Goal: Transaction & Acquisition: Purchase product/service

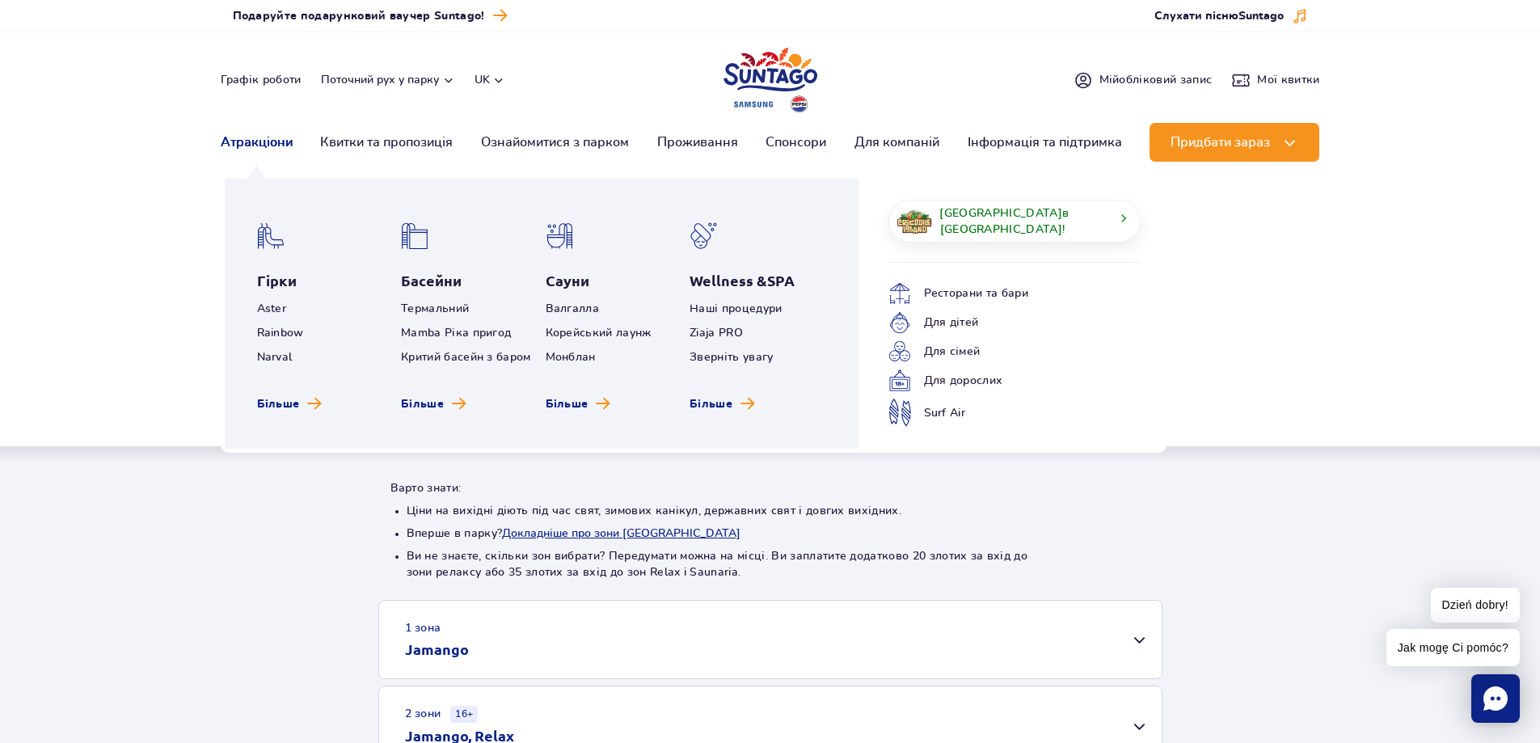
click at [245, 144] on link "Атракціони" at bounding box center [257, 142] width 72 height 39
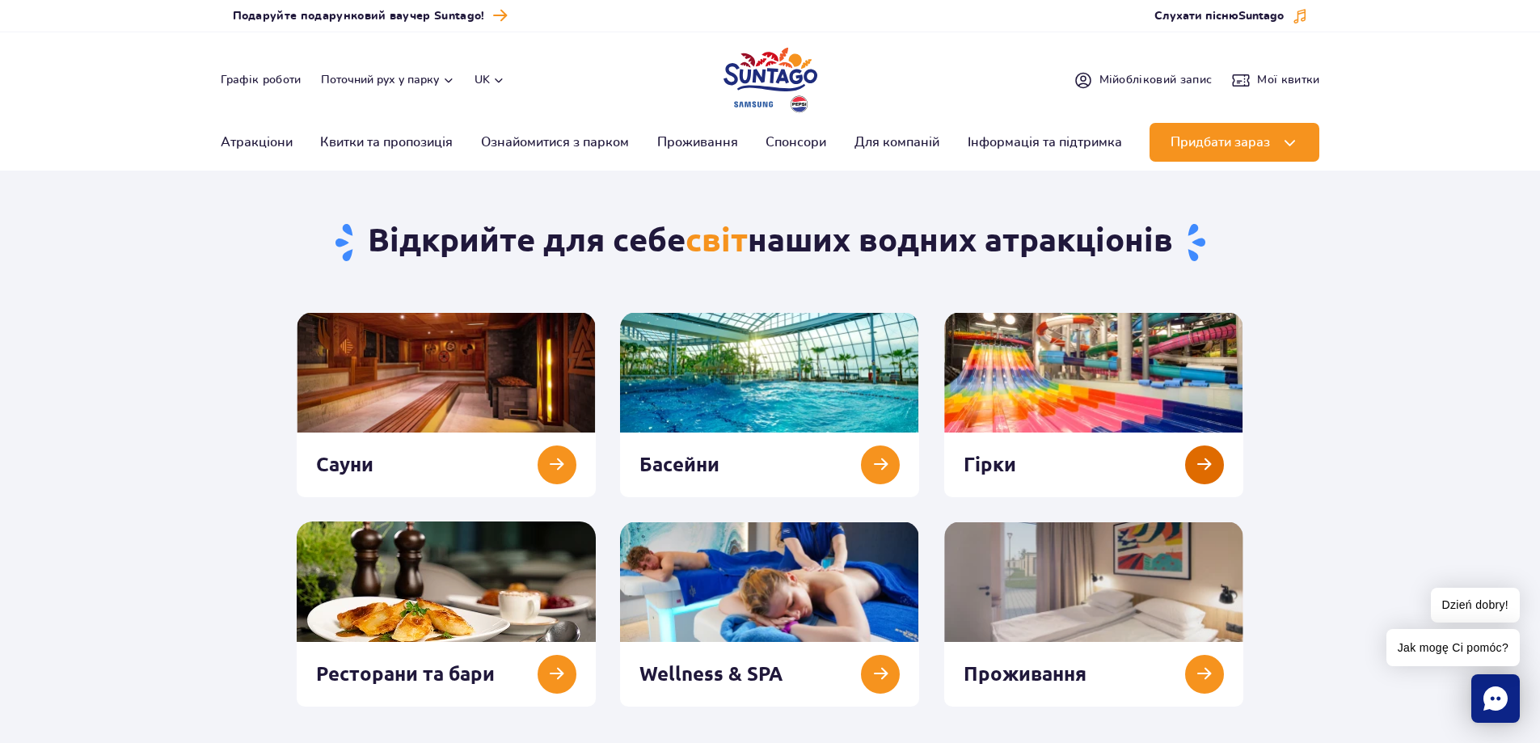
click at [1205, 458] on link at bounding box center [1093, 404] width 299 height 185
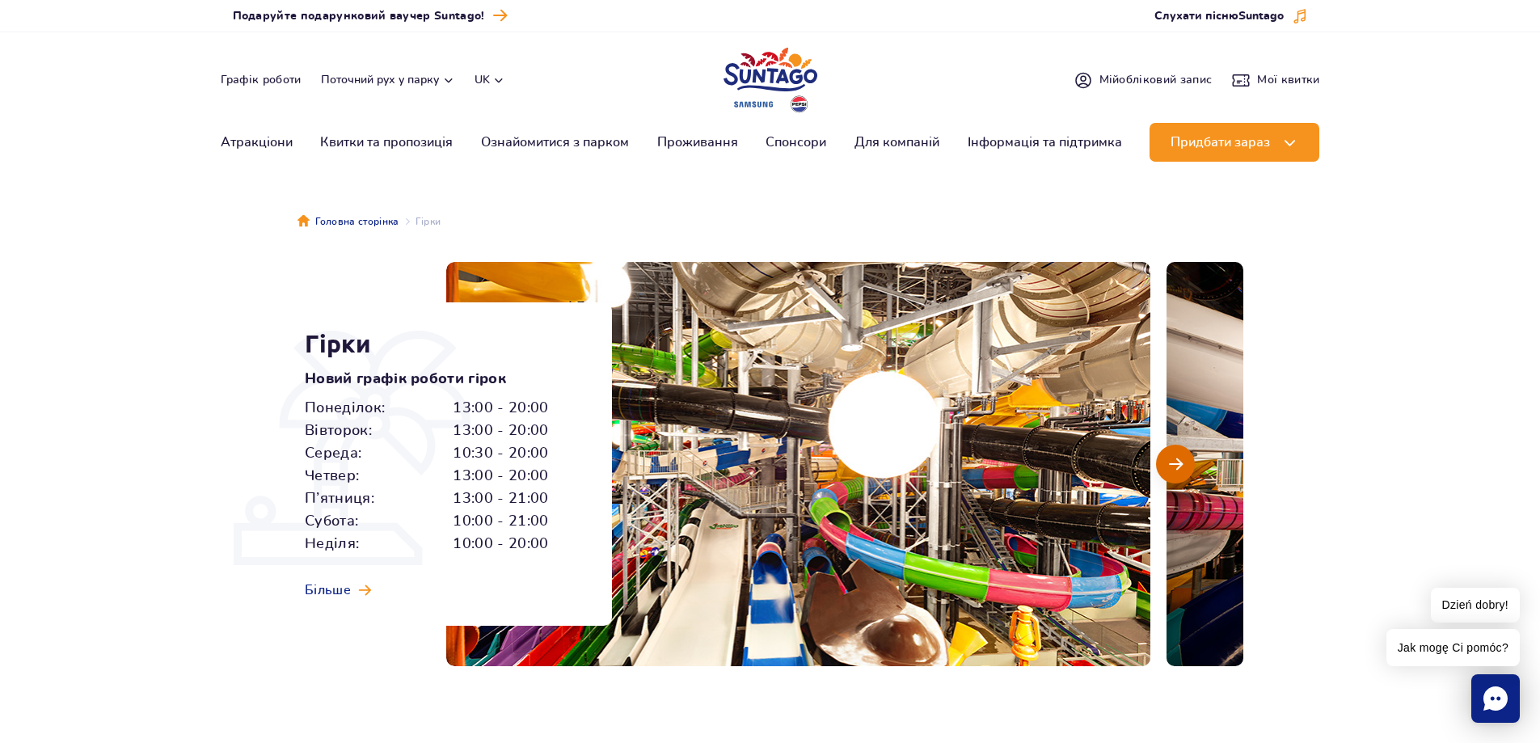
click at [1170, 467] on span "Наступний слайд" at bounding box center [1176, 464] width 14 height 15
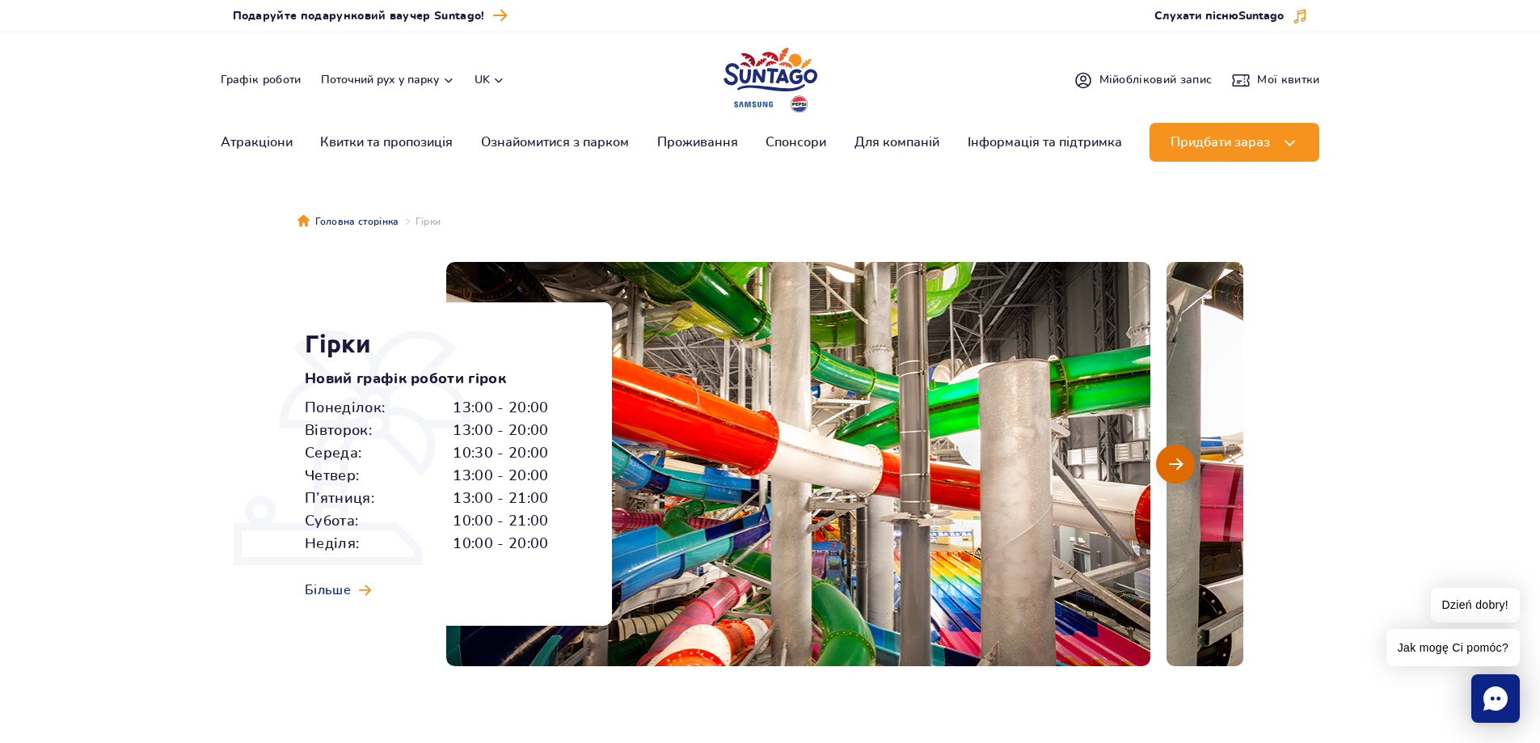
click at [1172, 466] on span "Наступний слайд" at bounding box center [1176, 464] width 14 height 15
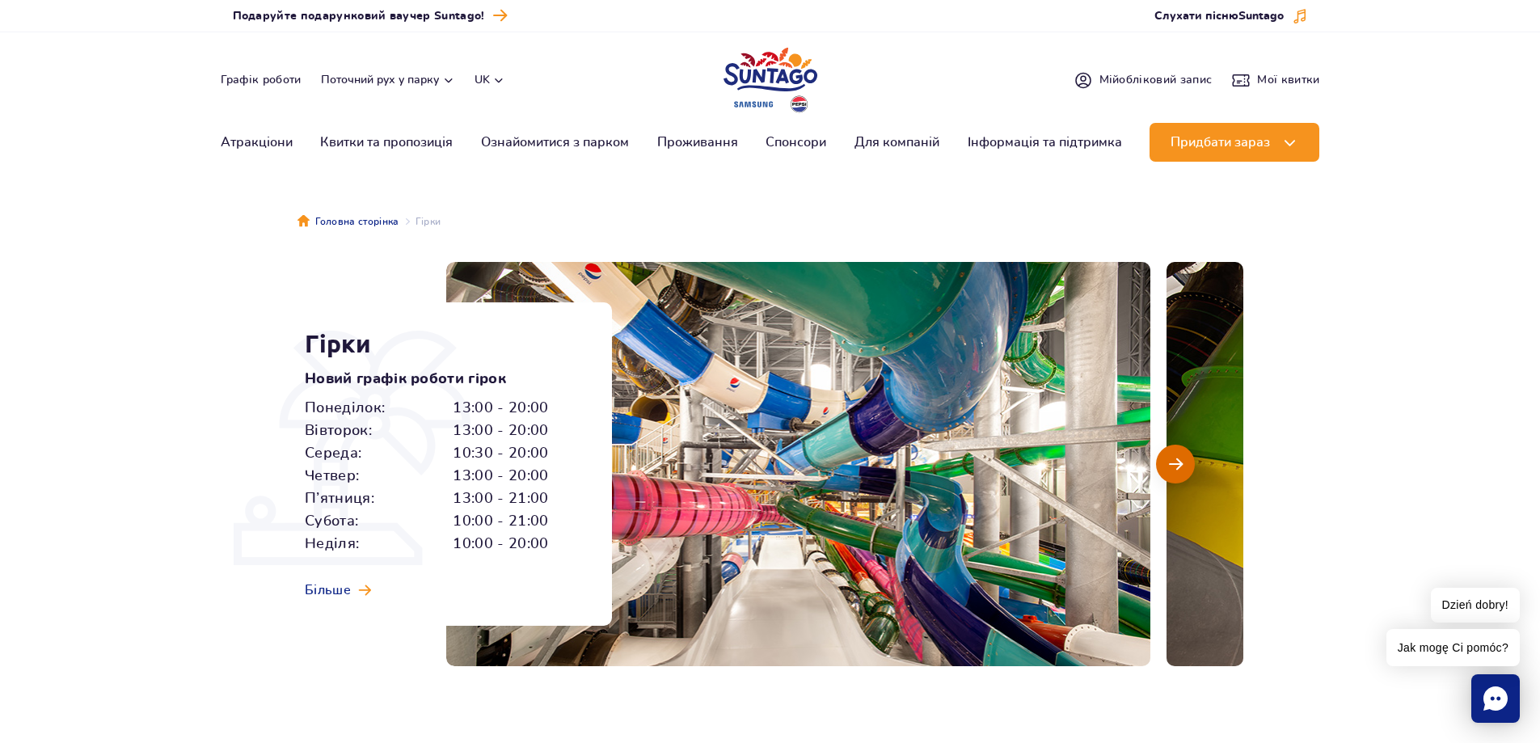
click at [1172, 466] on span "Наступний слайд" at bounding box center [1176, 464] width 14 height 15
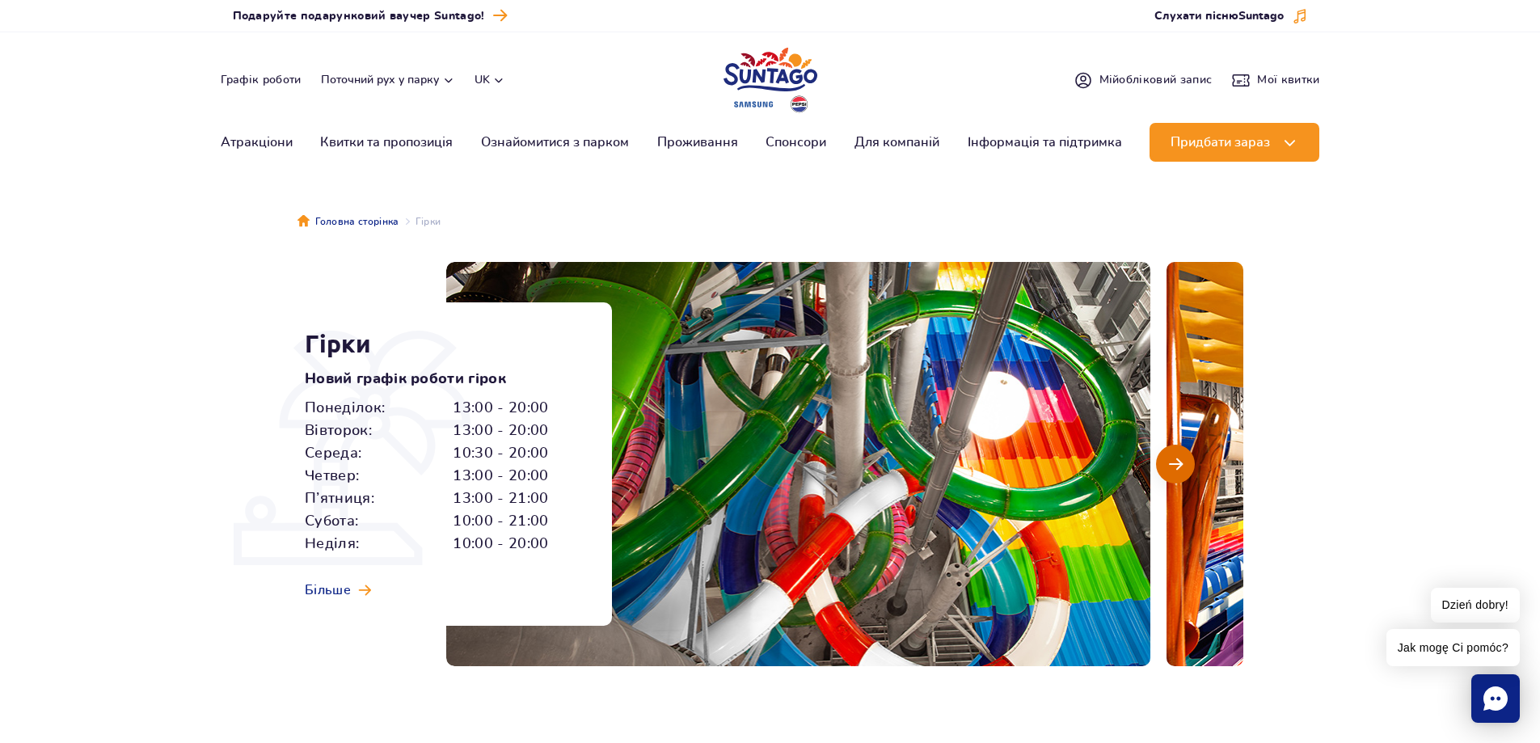
click at [1172, 466] on span "Наступний слайд" at bounding box center [1176, 464] width 14 height 15
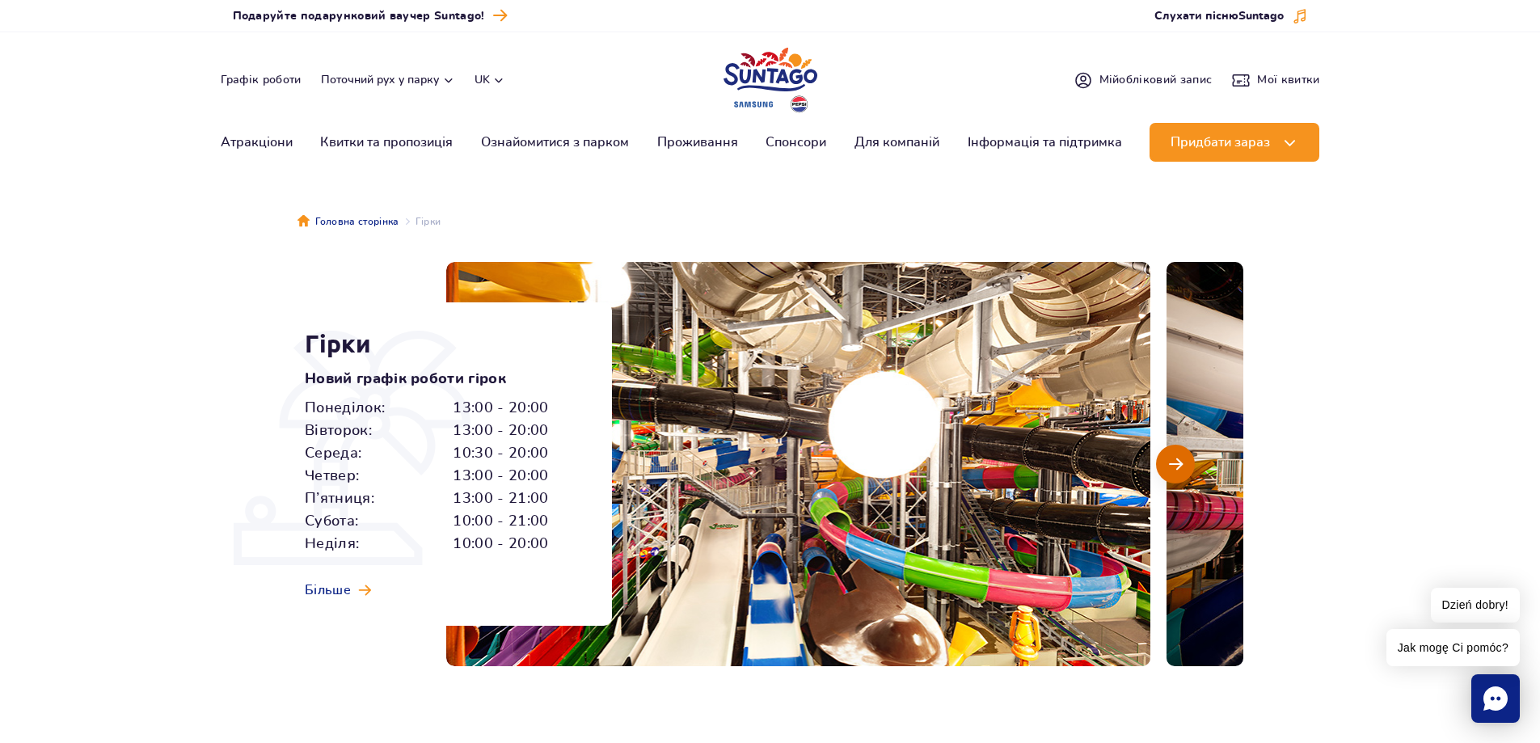
click at [1172, 465] on span "Наступний слайд" at bounding box center [1176, 464] width 14 height 15
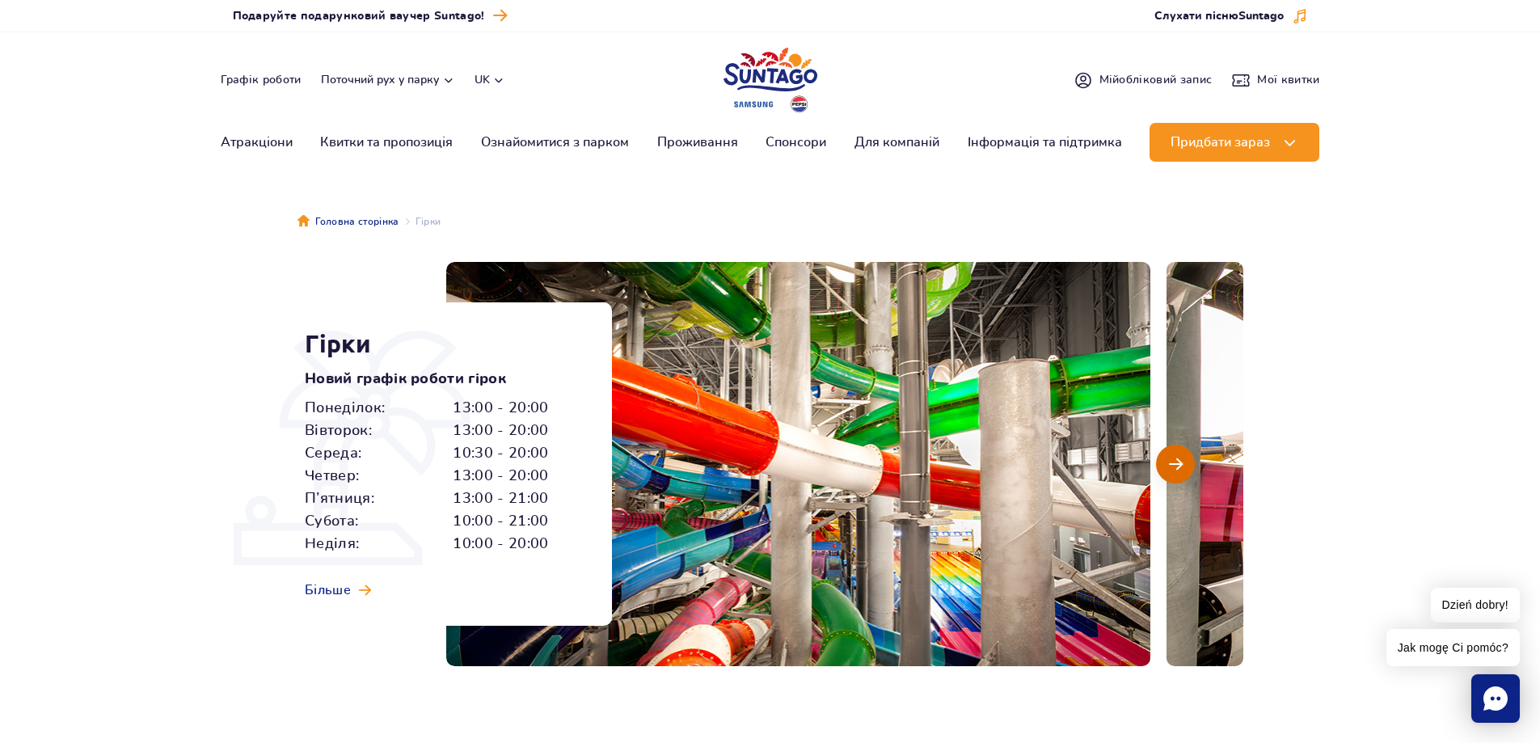
drag, startPoint x: 1174, startPoint y: 467, endPoint x: 1181, endPoint y: 472, distance: 9.2
click at [1180, 471] on span "Наступний слайд" at bounding box center [1176, 464] width 14 height 15
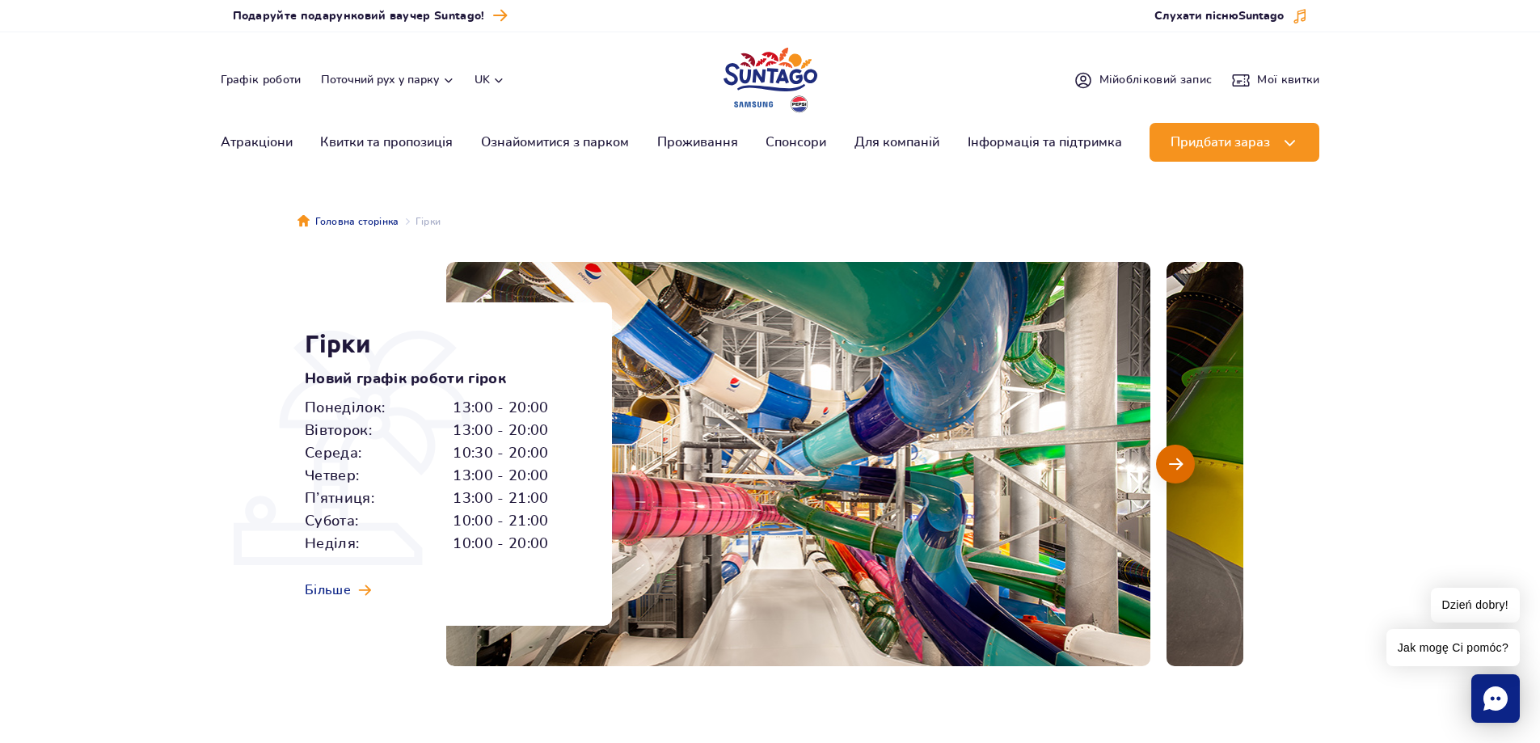
click at [1177, 467] on span "Наступний слайд" at bounding box center [1176, 464] width 14 height 15
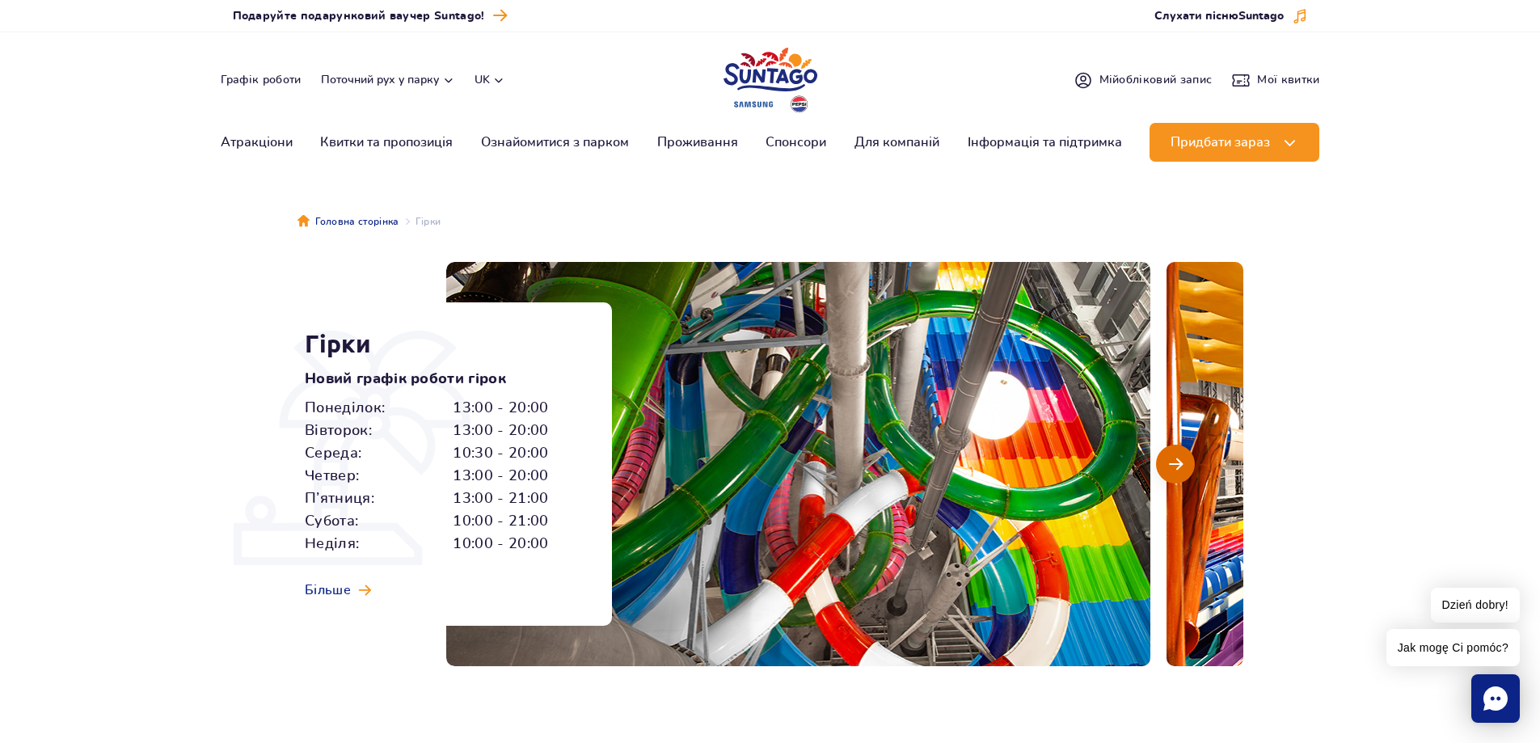
click at [1177, 464] on span "Наступний слайд" at bounding box center [1176, 464] width 14 height 15
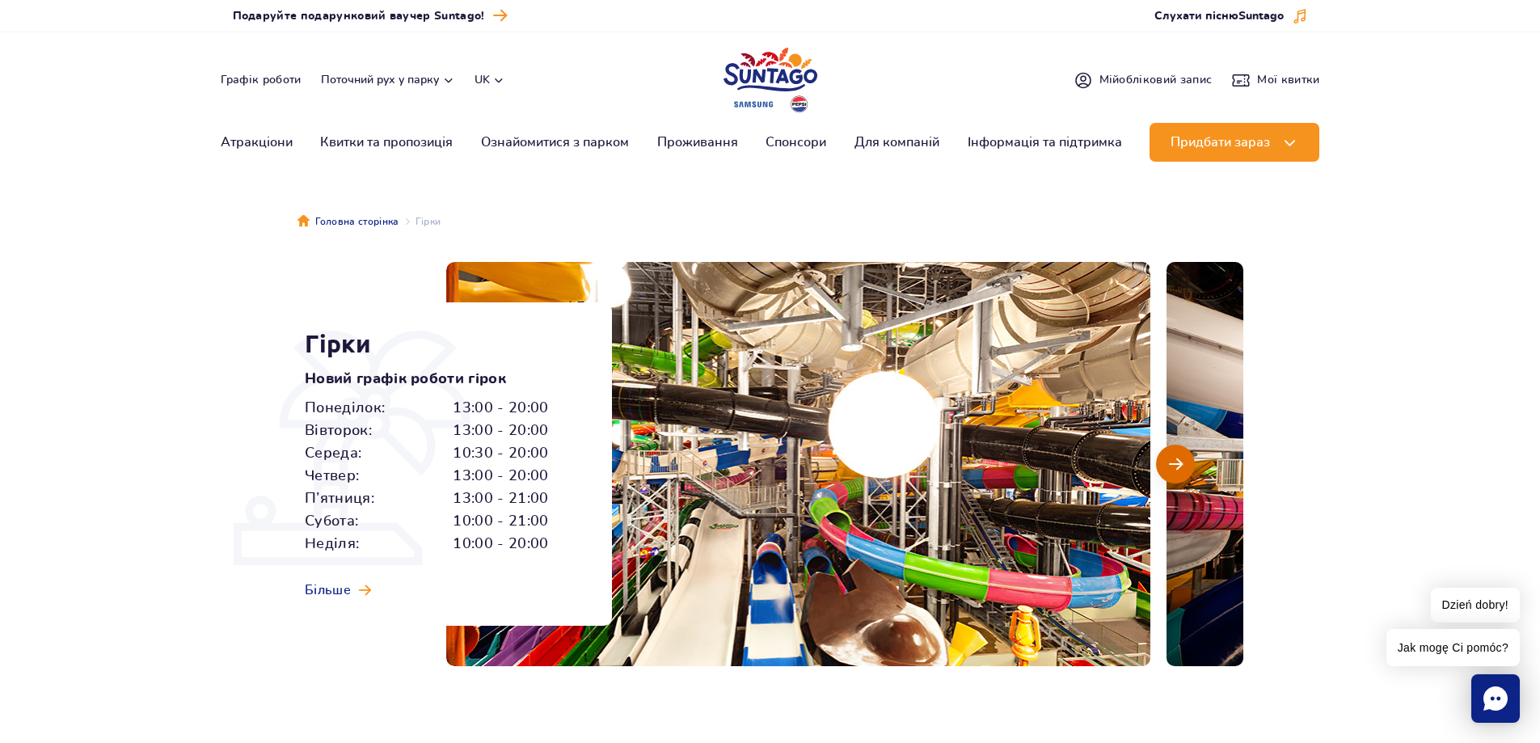
click at [1177, 464] on span "Наступний слайд" at bounding box center [1176, 464] width 14 height 15
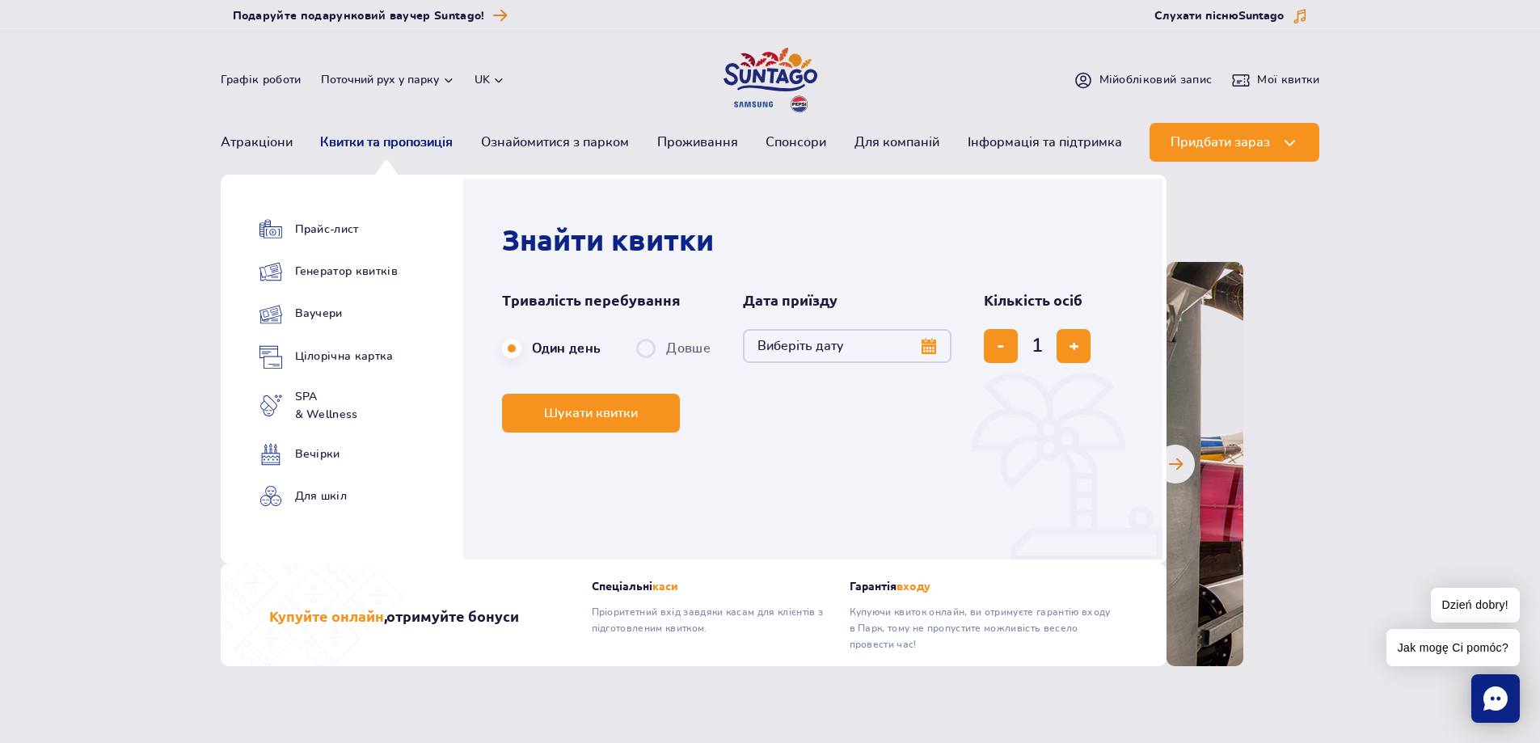
click at [353, 137] on link "Квитки та пропозиція" at bounding box center [386, 142] width 133 height 39
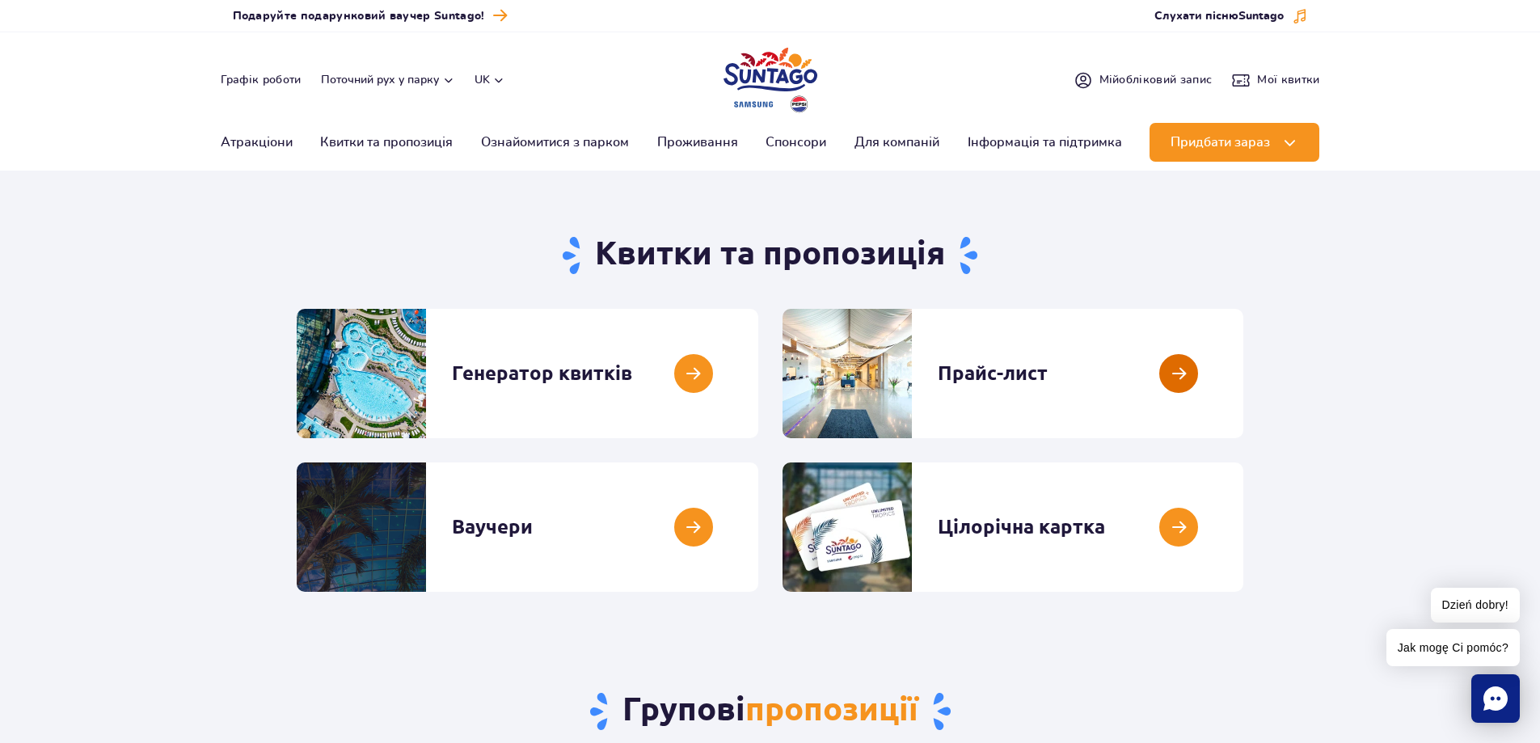
click at [1244, 379] on link at bounding box center [1244, 373] width 0 height 129
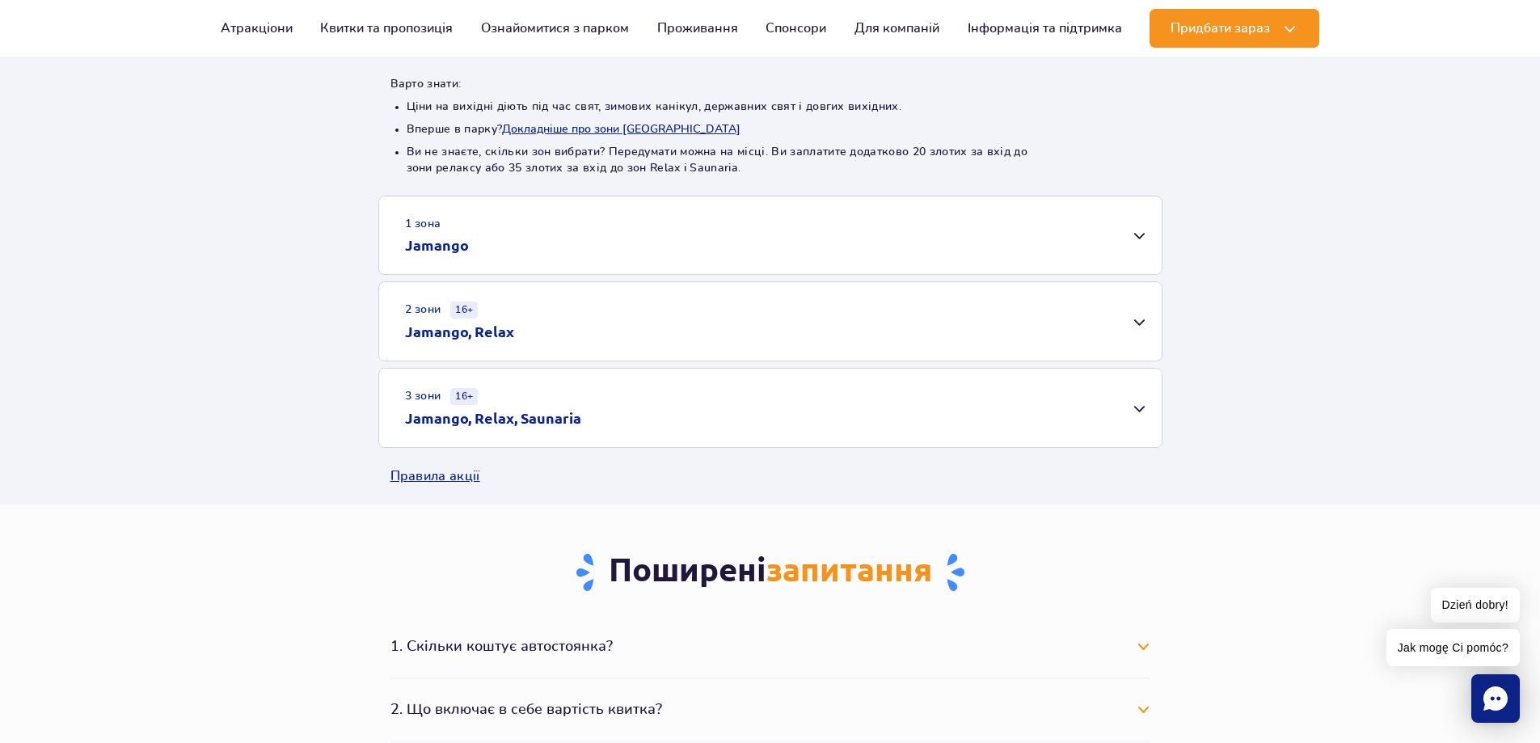
click at [1140, 234] on div "1 зона Jamango" at bounding box center [770, 235] width 783 height 78
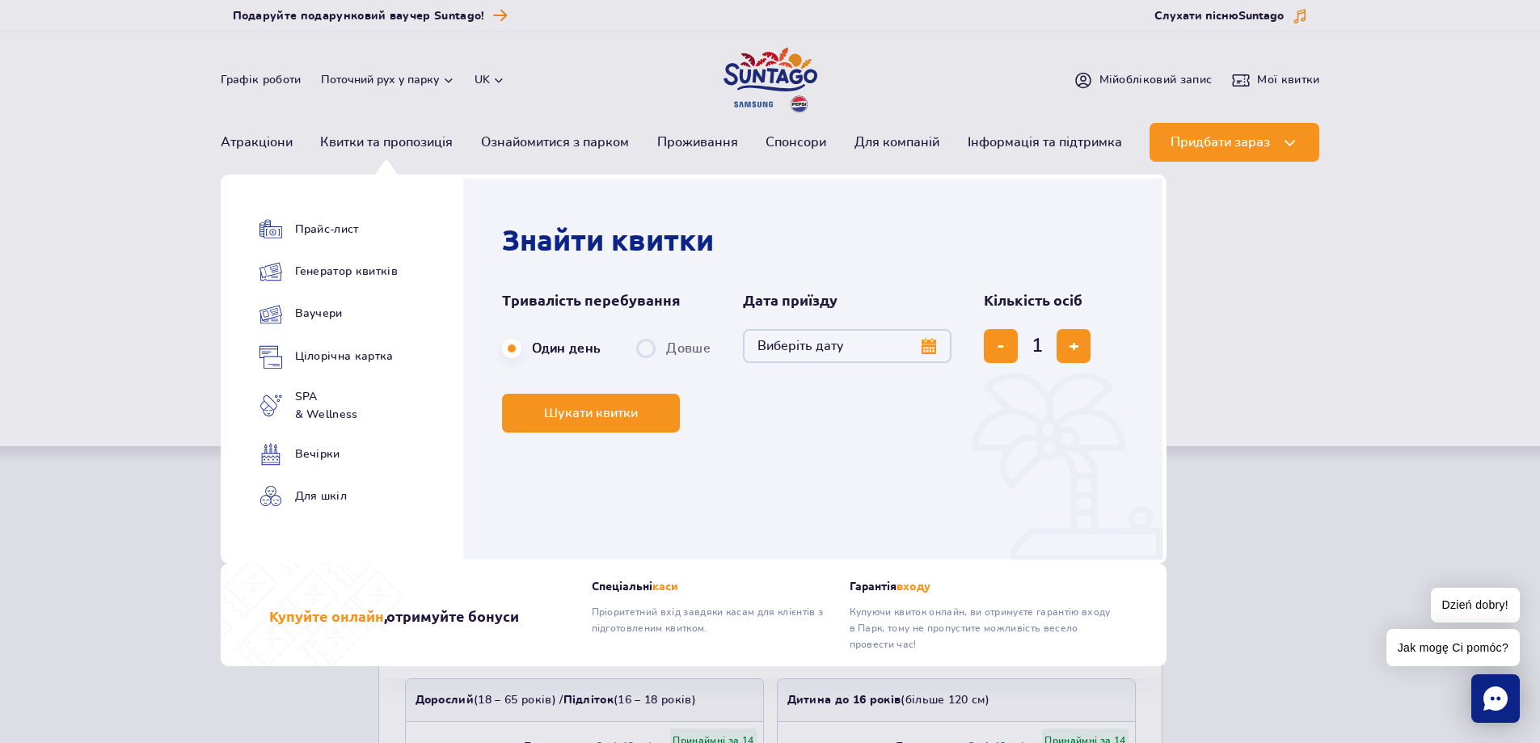
click at [653, 350] on label "Довше" at bounding box center [673, 349] width 74 height 34
click at [653, 362] on input "Довше" at bounding box center [645, 363] width 18 height 3
radio input "false"
radio input "true"
click at [935, 344] on button "Виберіть дату" at bounding box center [847, 346] width 209 height 34
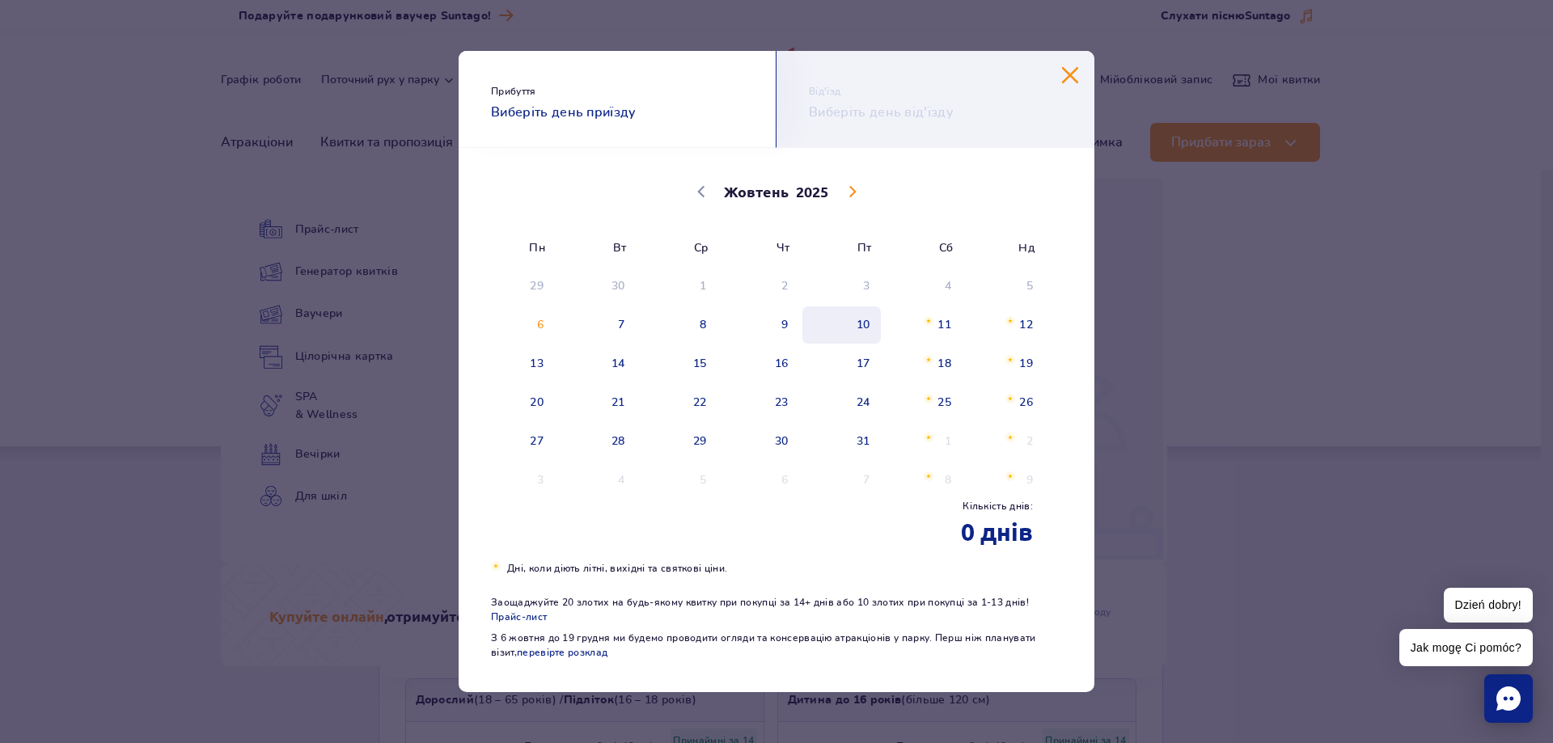
click at [873, 326] on span "10" at bounding box center [842, 324] width 82 height 37
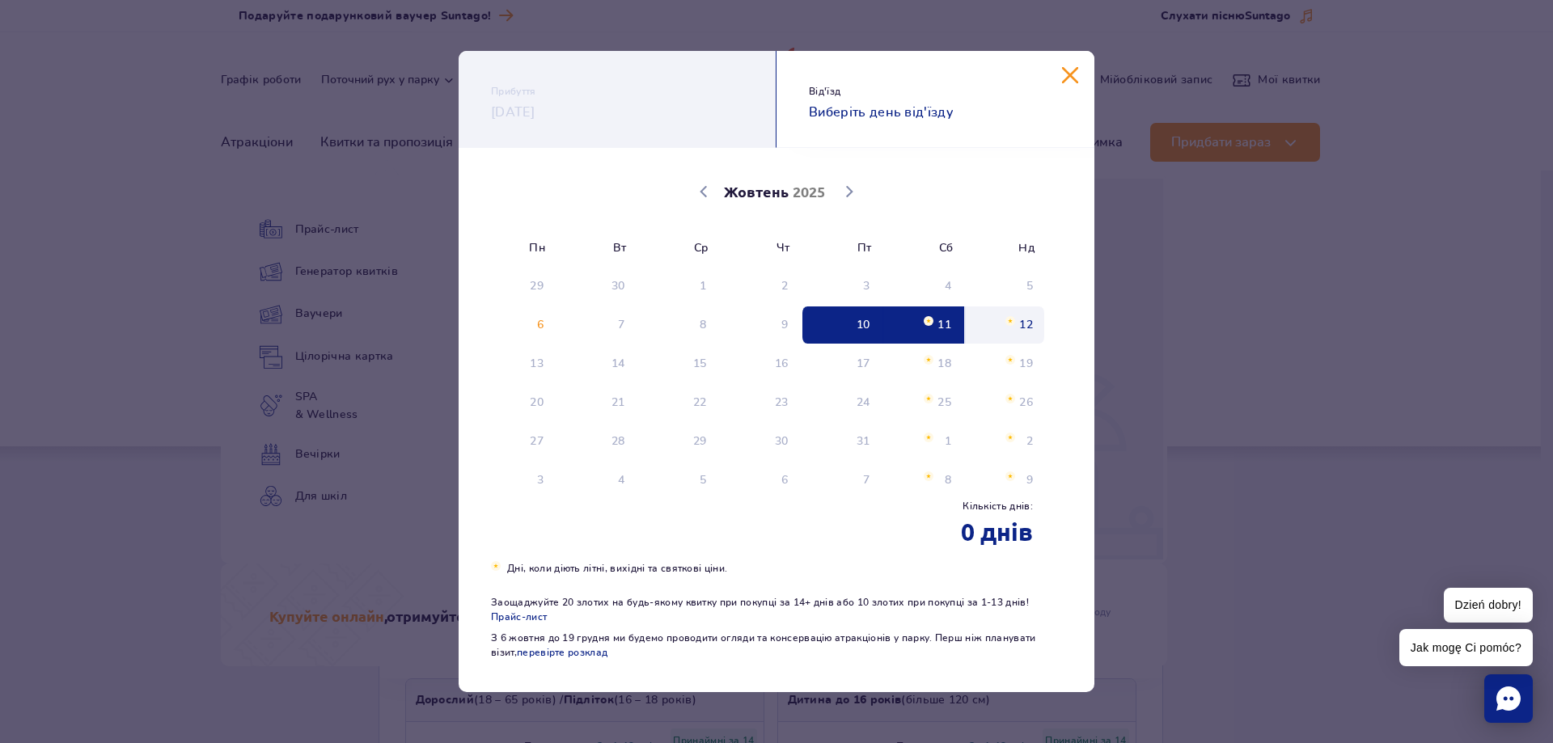
click at [1024, 324] on span "12" at bounding box center [1005, 324] width 82 height 37
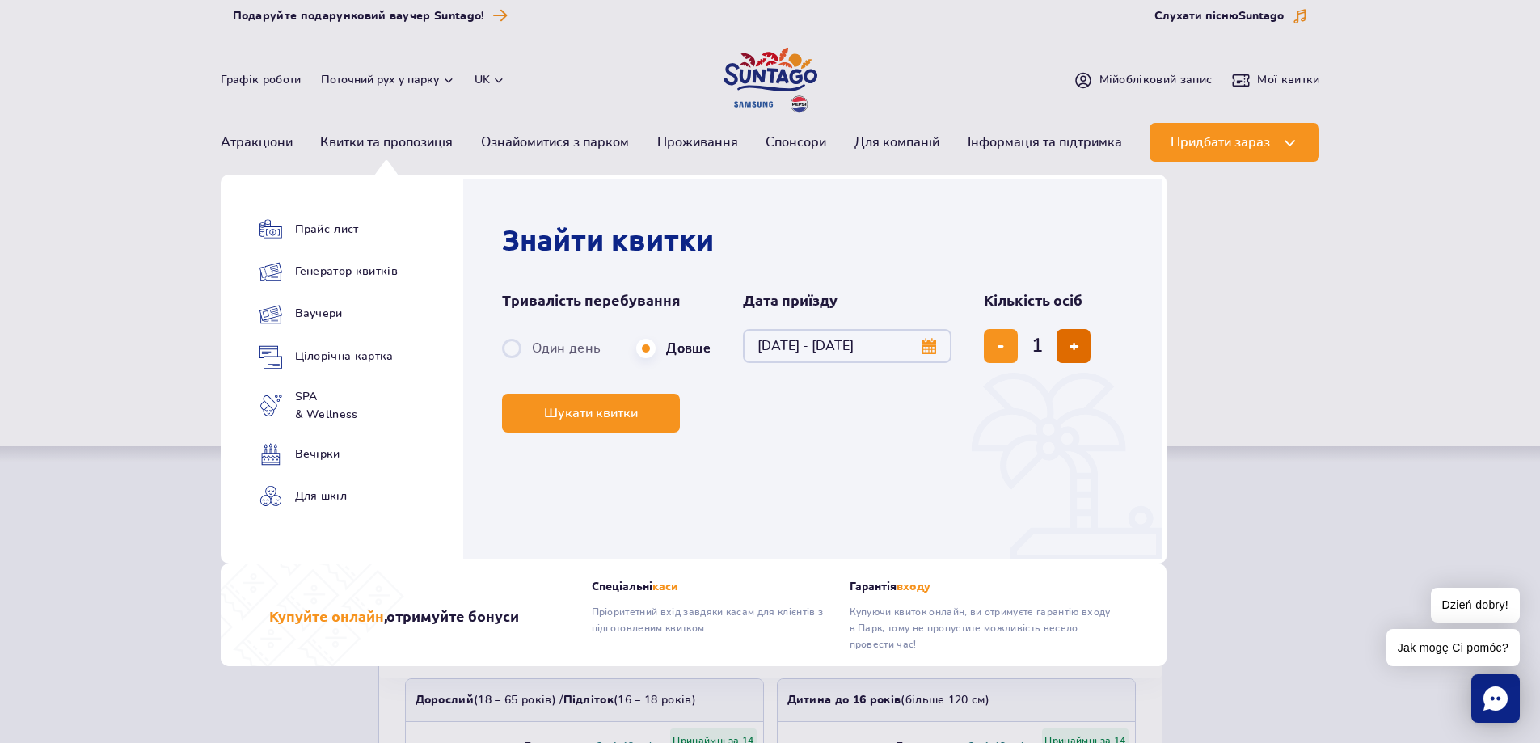
click at [1071, 346] on span "додати квиток" at bounding box center [1074, 346] width 11 height 0
click at [1077, 346] on span "додати квиток" at bounding box center [1074, 346] width 11 height 0
type input "3"
click at [640, 422] on button "Шукати квитки" at bounding box center [591, 413] width 178 height 39
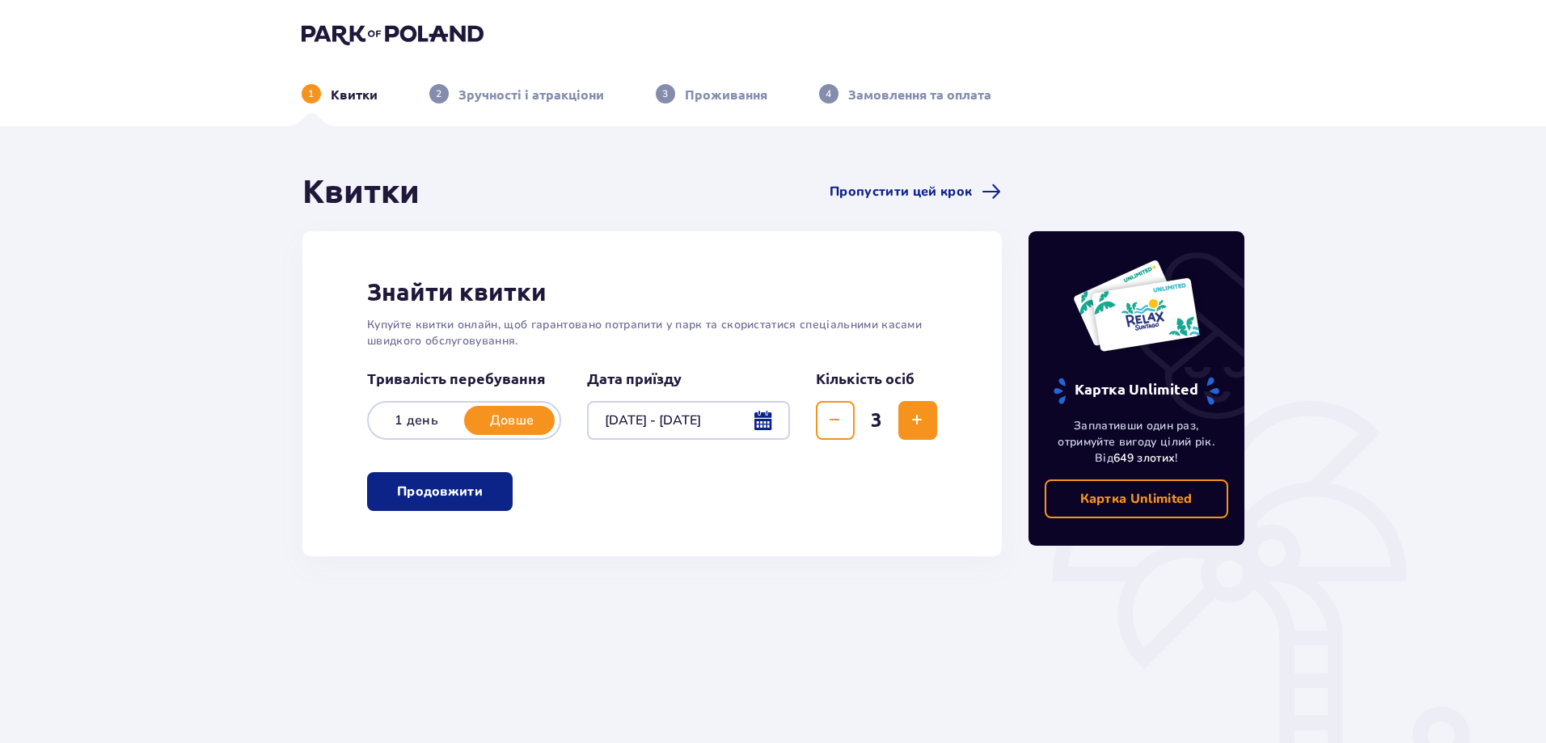
click at [847, 429] on button "Зменшити" at bounding box center [835, 420] width 39 height 39
click at [755, 421] on div at bounding box center [688, 420] width 203 height 39
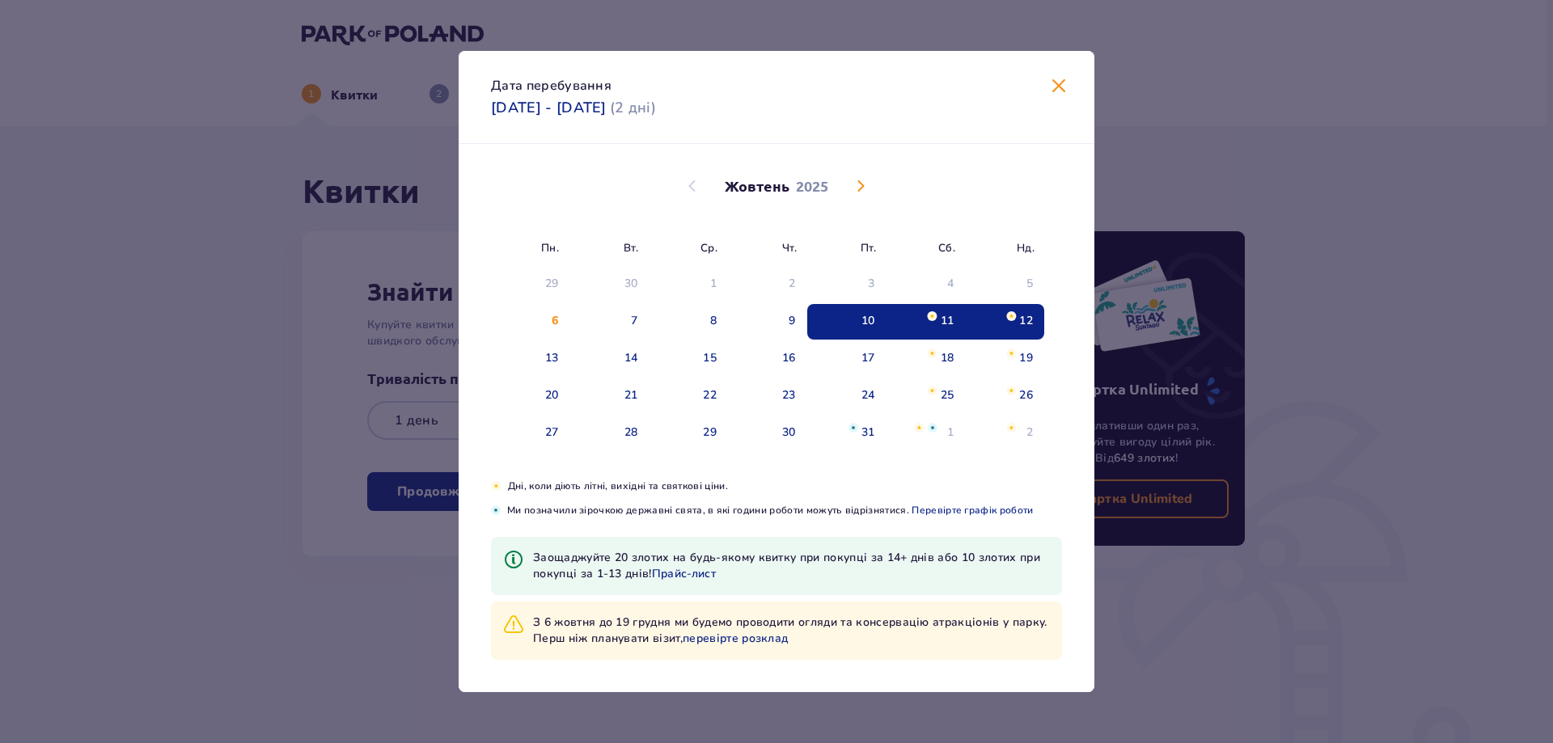
click at [1009, 317] on img "Дата вибрана. неділя, 12 жовтня 2025 р." at bounding box center [1011, 316] width 11 height 10
click at [866, 320] on div "10" at bounding box center [868, 321] width 14 height 16
click at [947, 319] on div "11" at bounding box center [947, 321] width 14 height 16
type input "[DATE] - [DATE]"
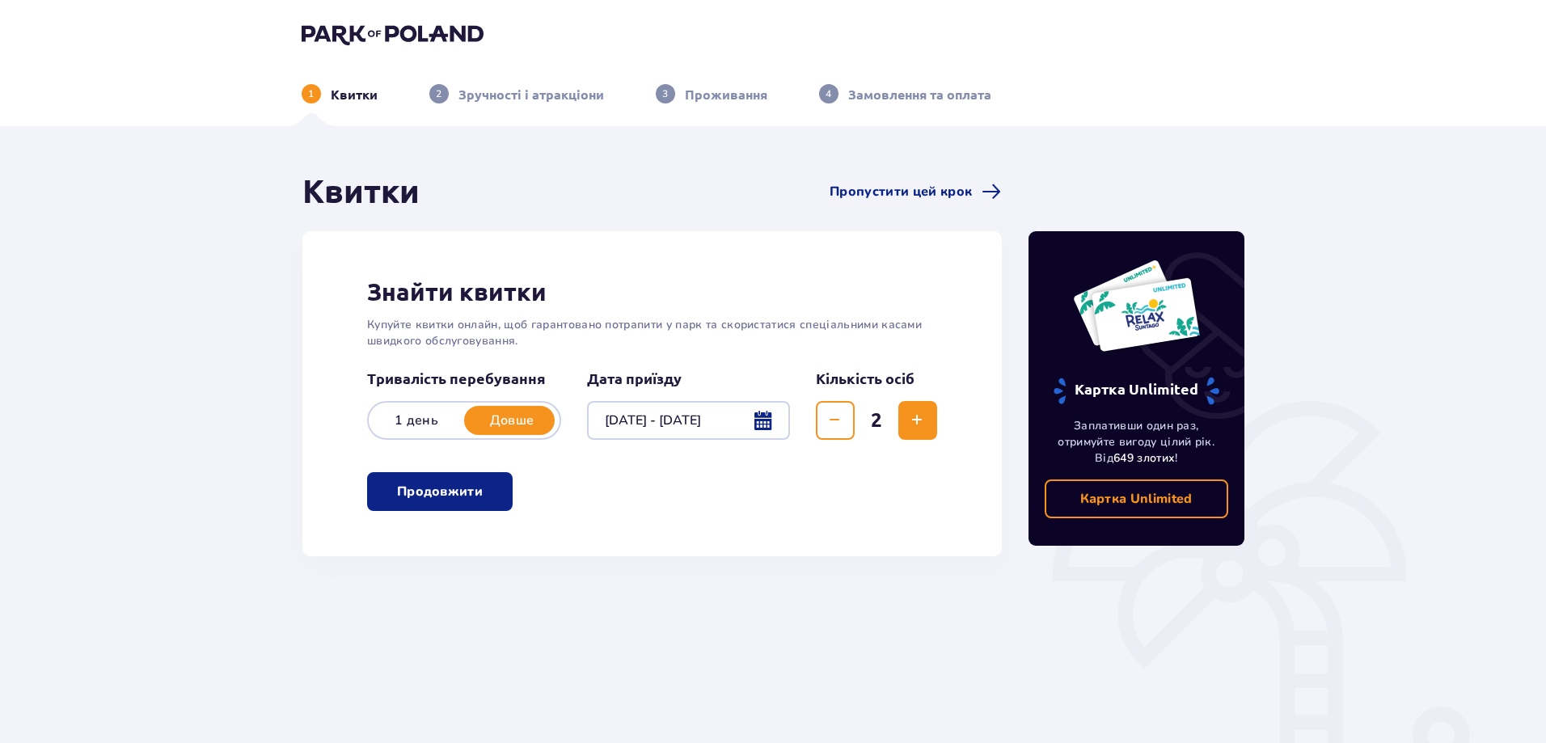
click at [915, 420] on span "Збільшити" at bounding box center [916, 420] width 19 height 19
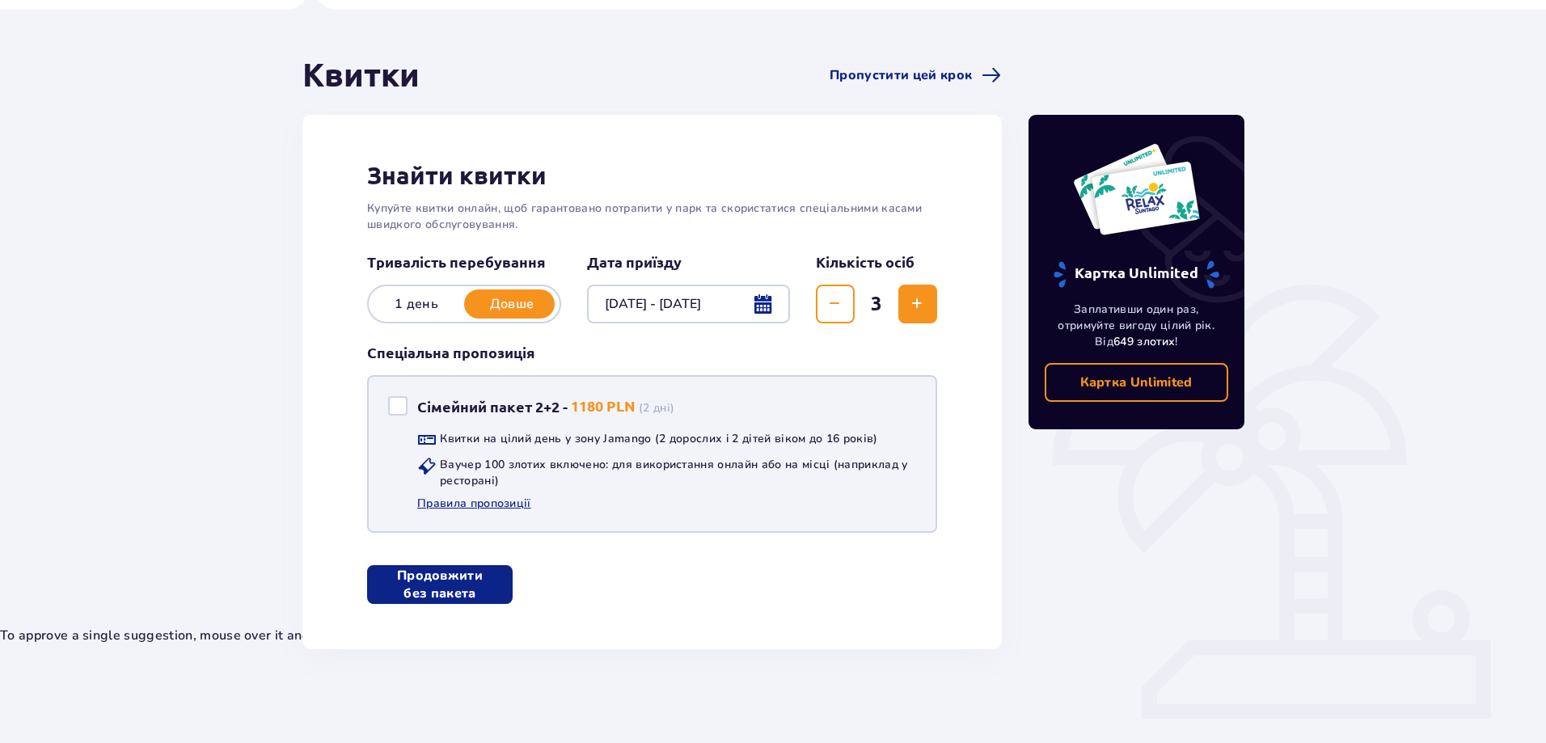
scroll to position [120, 0]
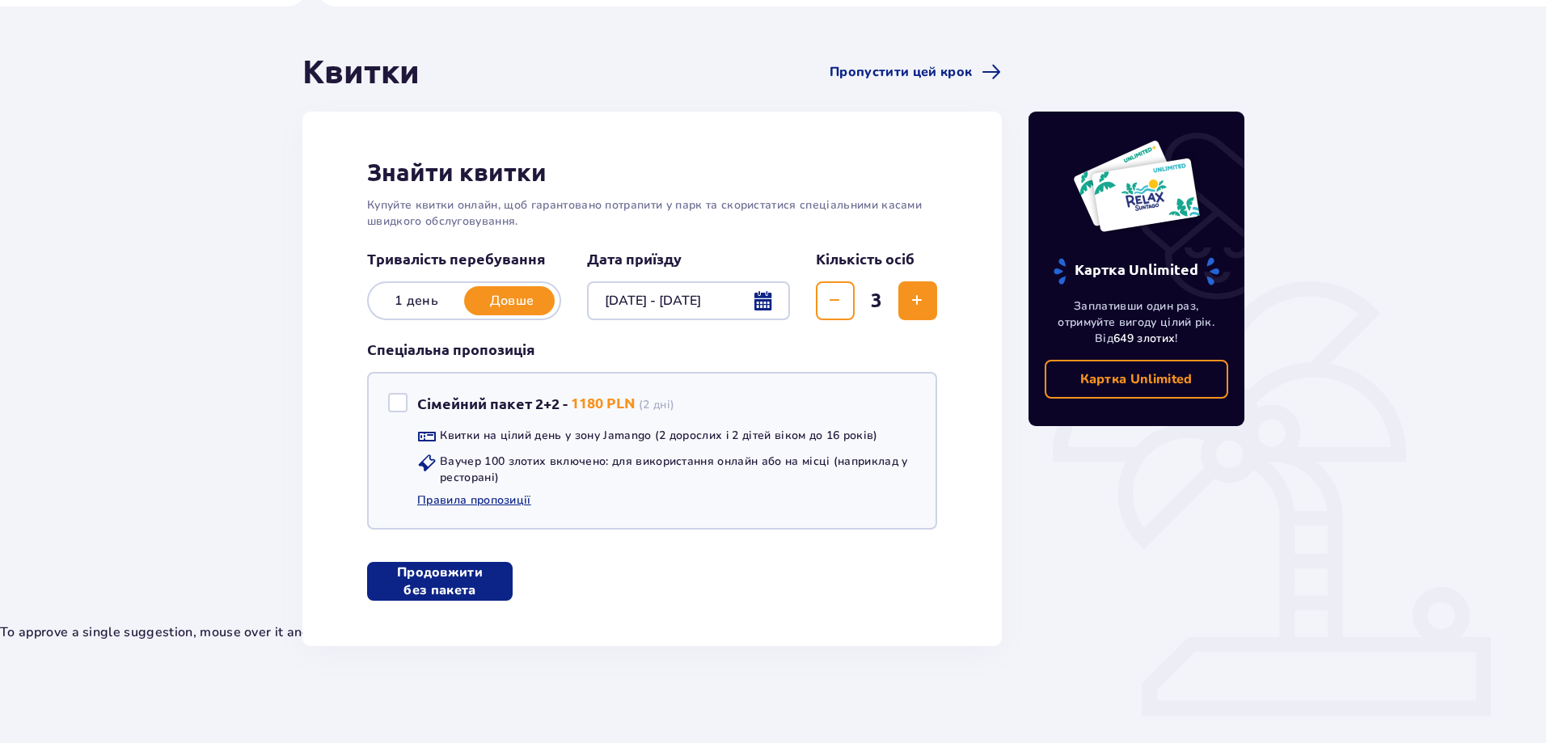
click at [489, 584] on span "button" at bounding box center [489, 581] width 19 height 19
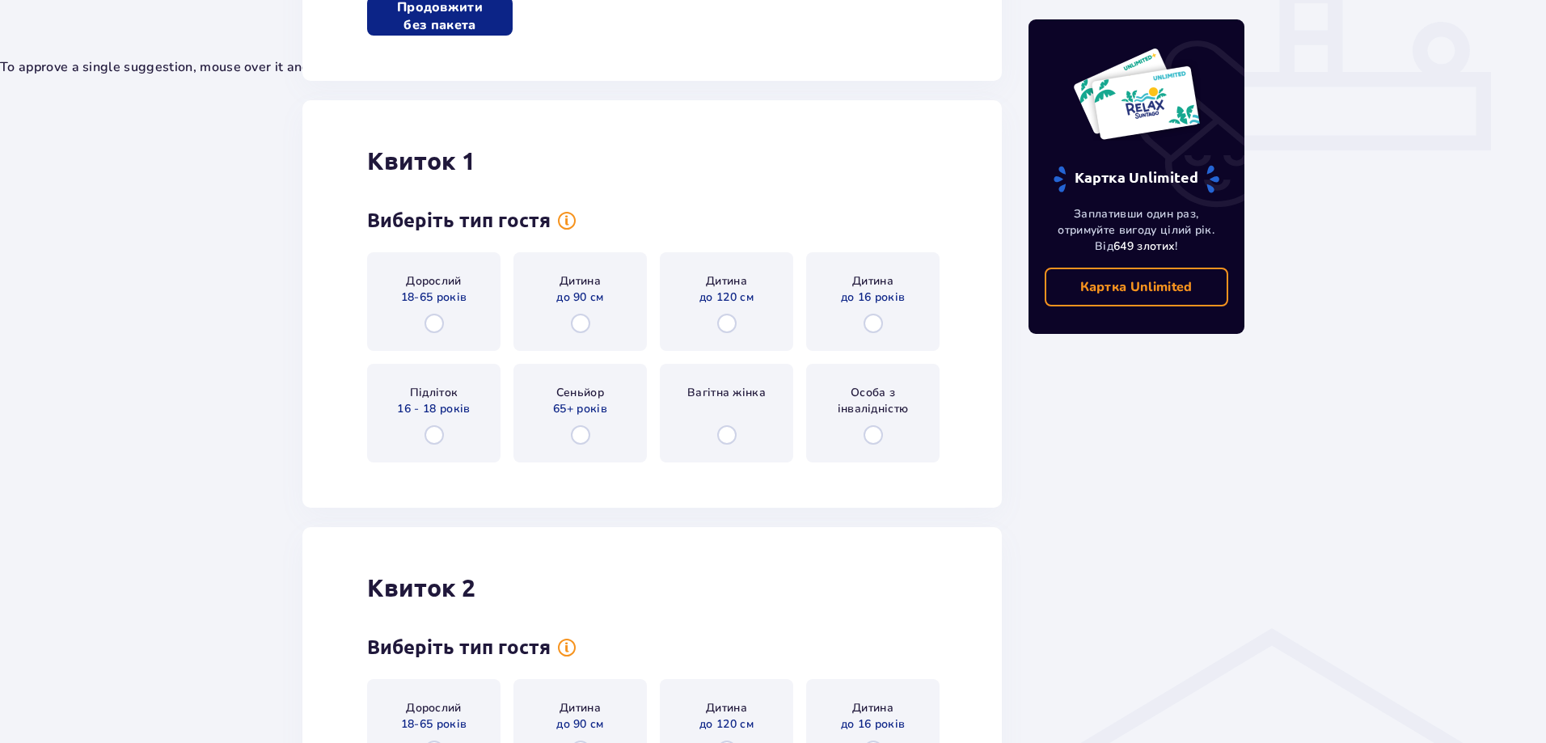
scroll to position [766, 0]
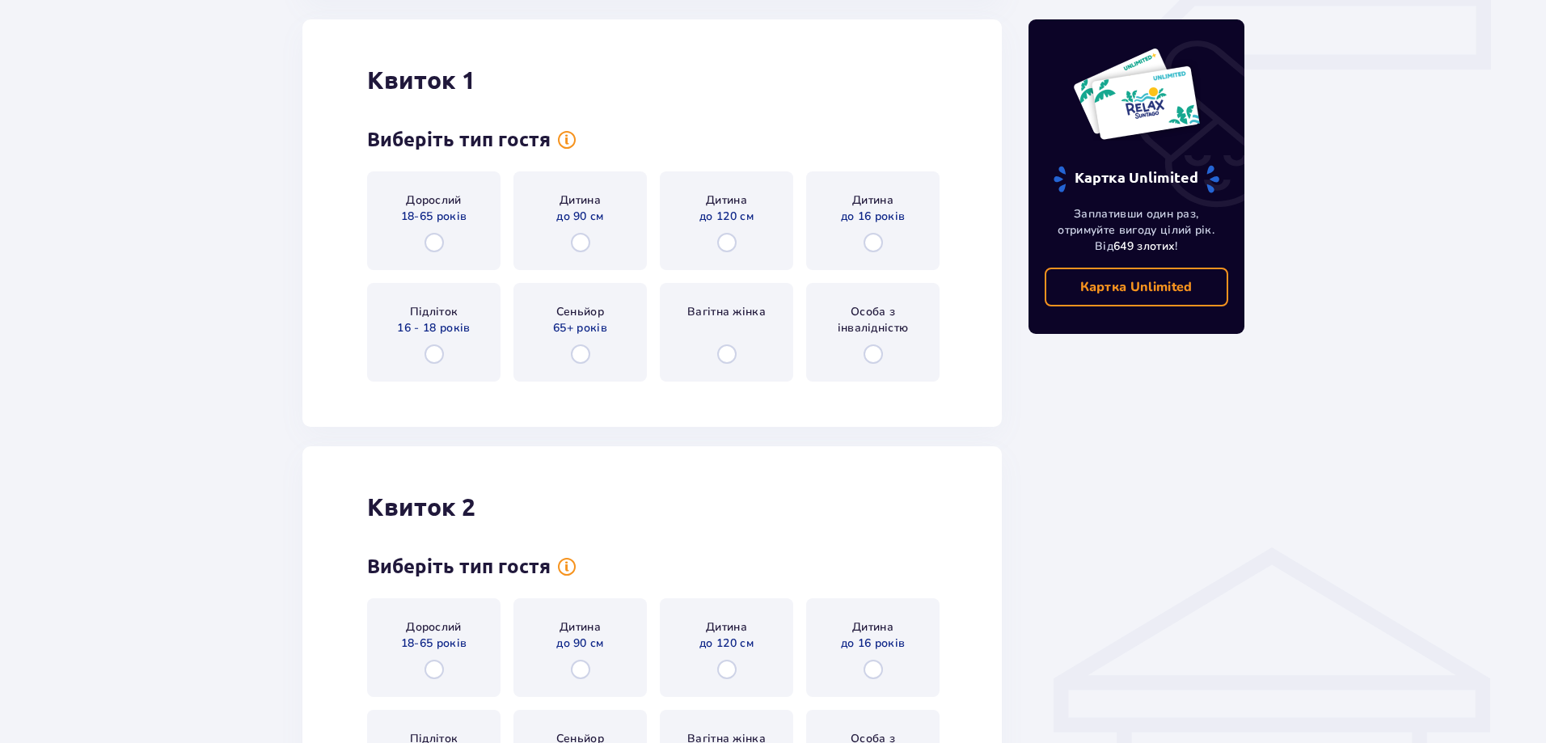
click at [437, 251] on input "radio" at bounding box center [434, 242] width 19 height 19
radio input "true"
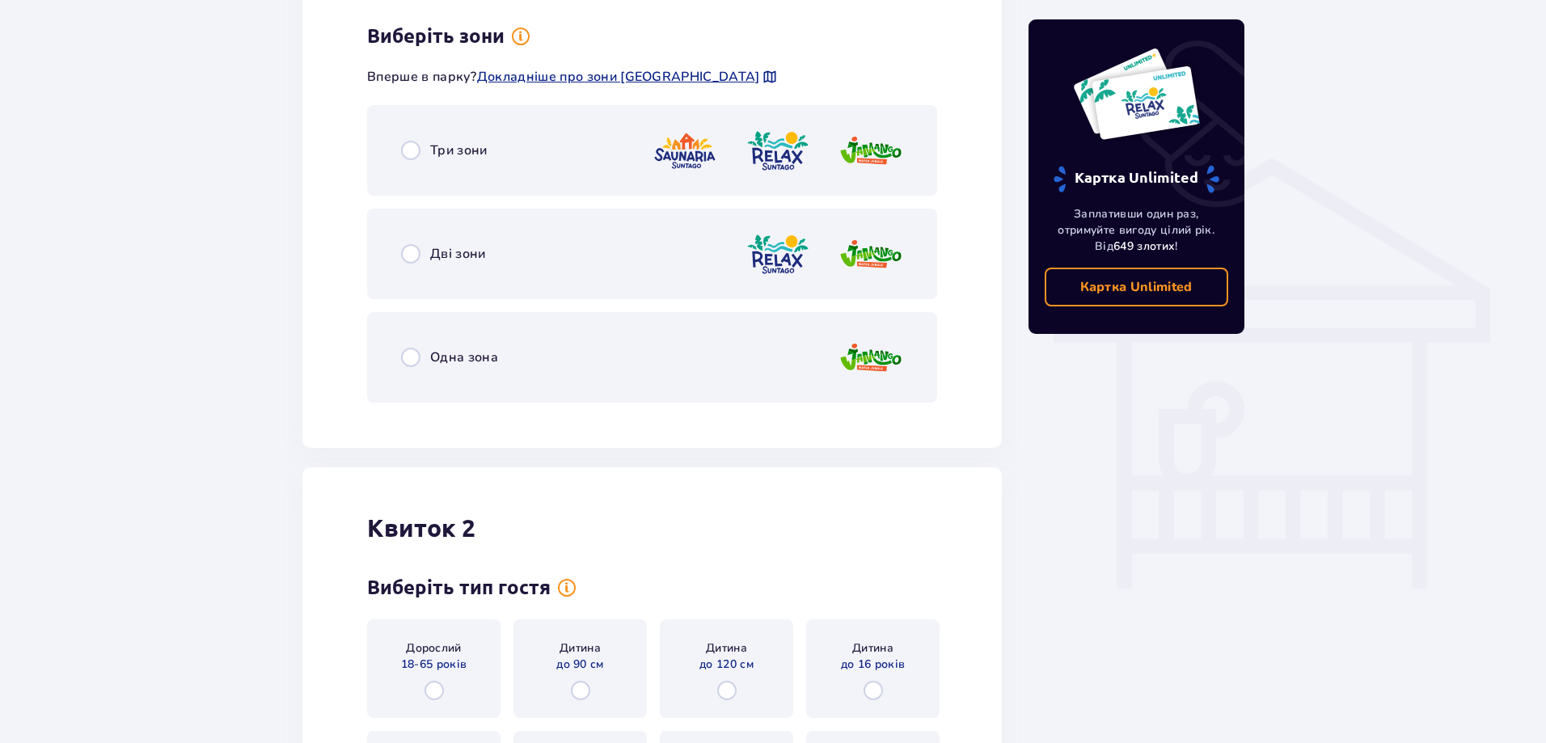
scroll to position [1160, 0]
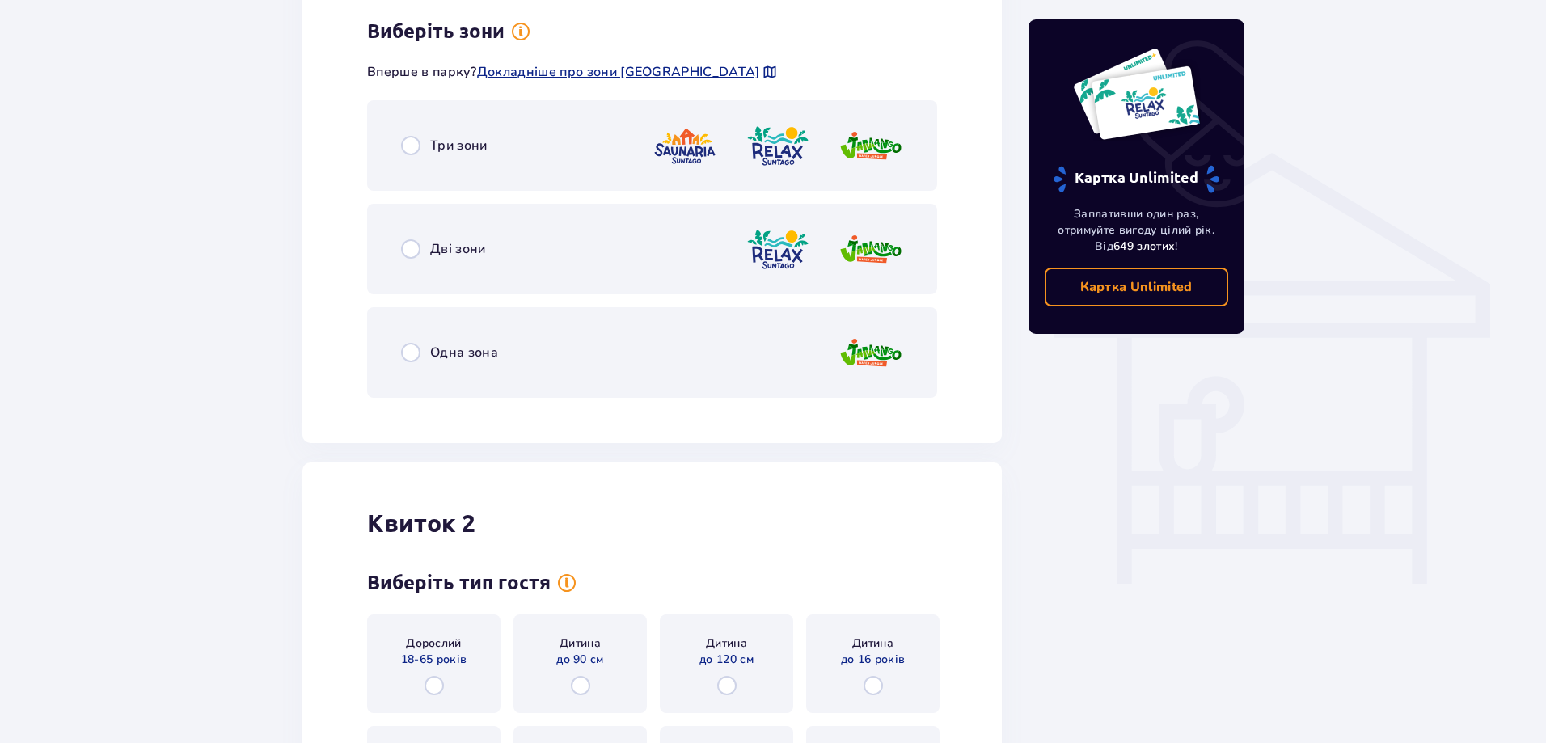
click at [410, 142] on input "radio" at bounding box center [410, 145] width 19 height 19
radio input "true"
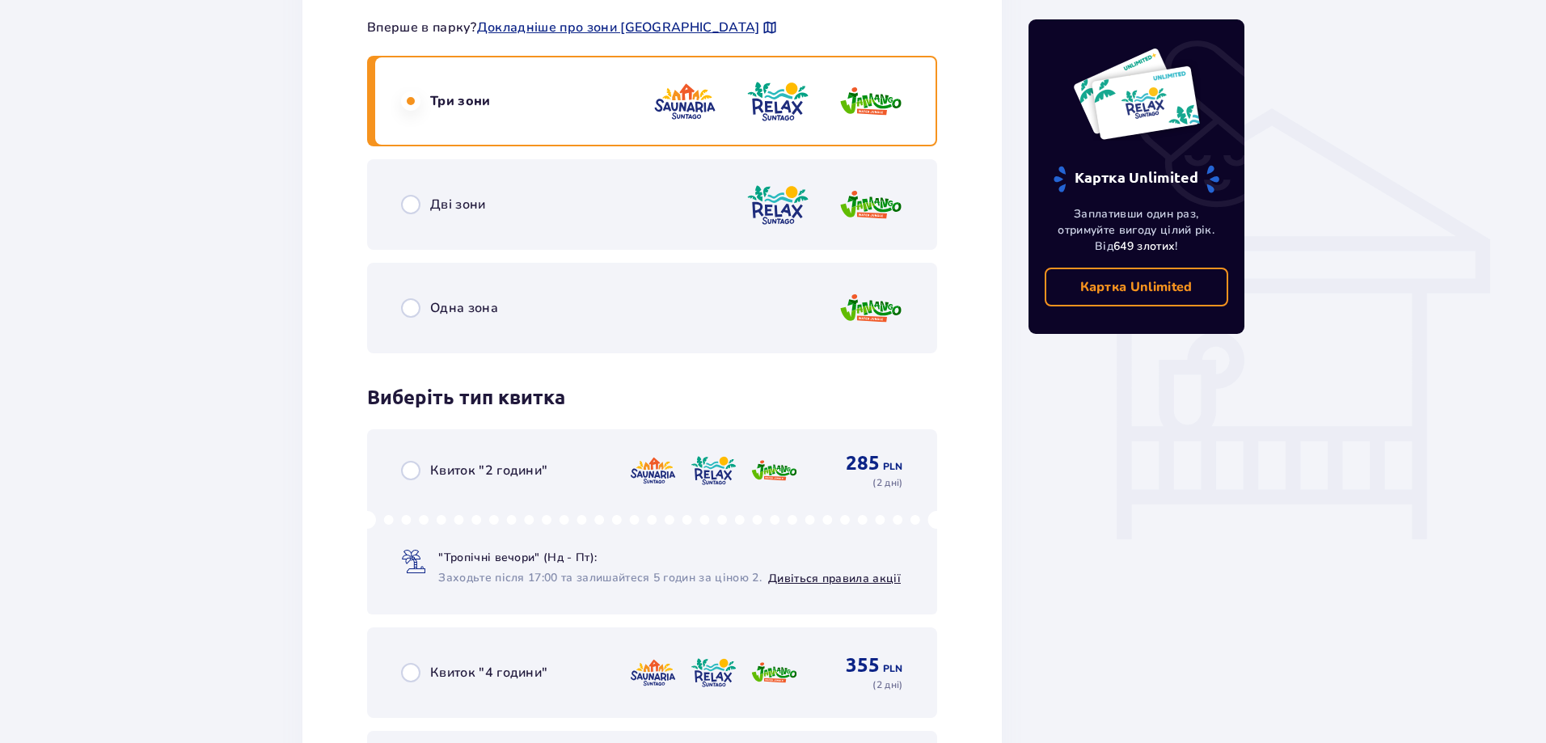
scroll to position [1167, 0]
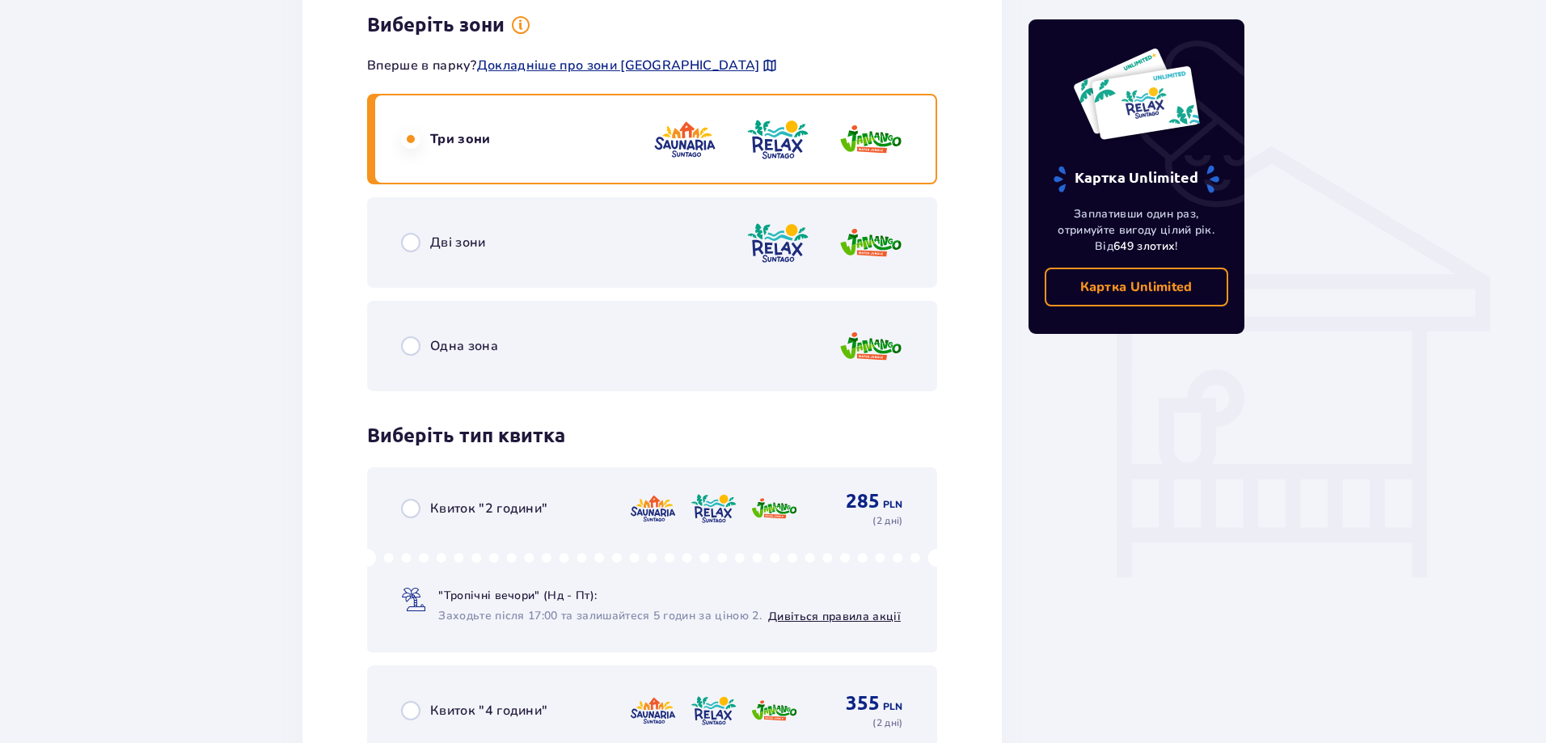
click at [411, 136] on input "radio" at bounding box center [410, 138] width 19 height 19
click at [413, 344] on input "radio" at bounding box center [410, 345] width 19 height 19
radio input "true"
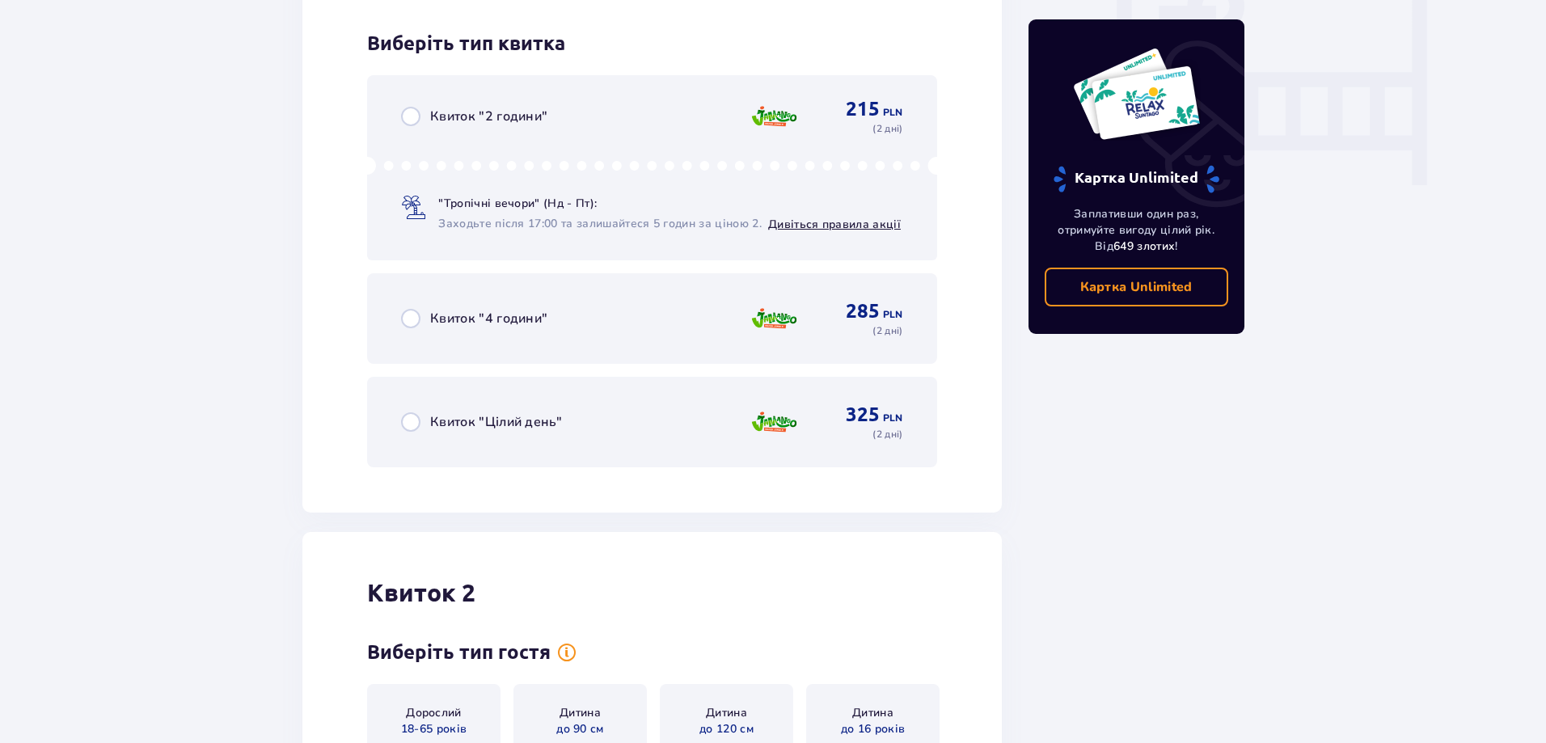
scroll to position [1571, 0]
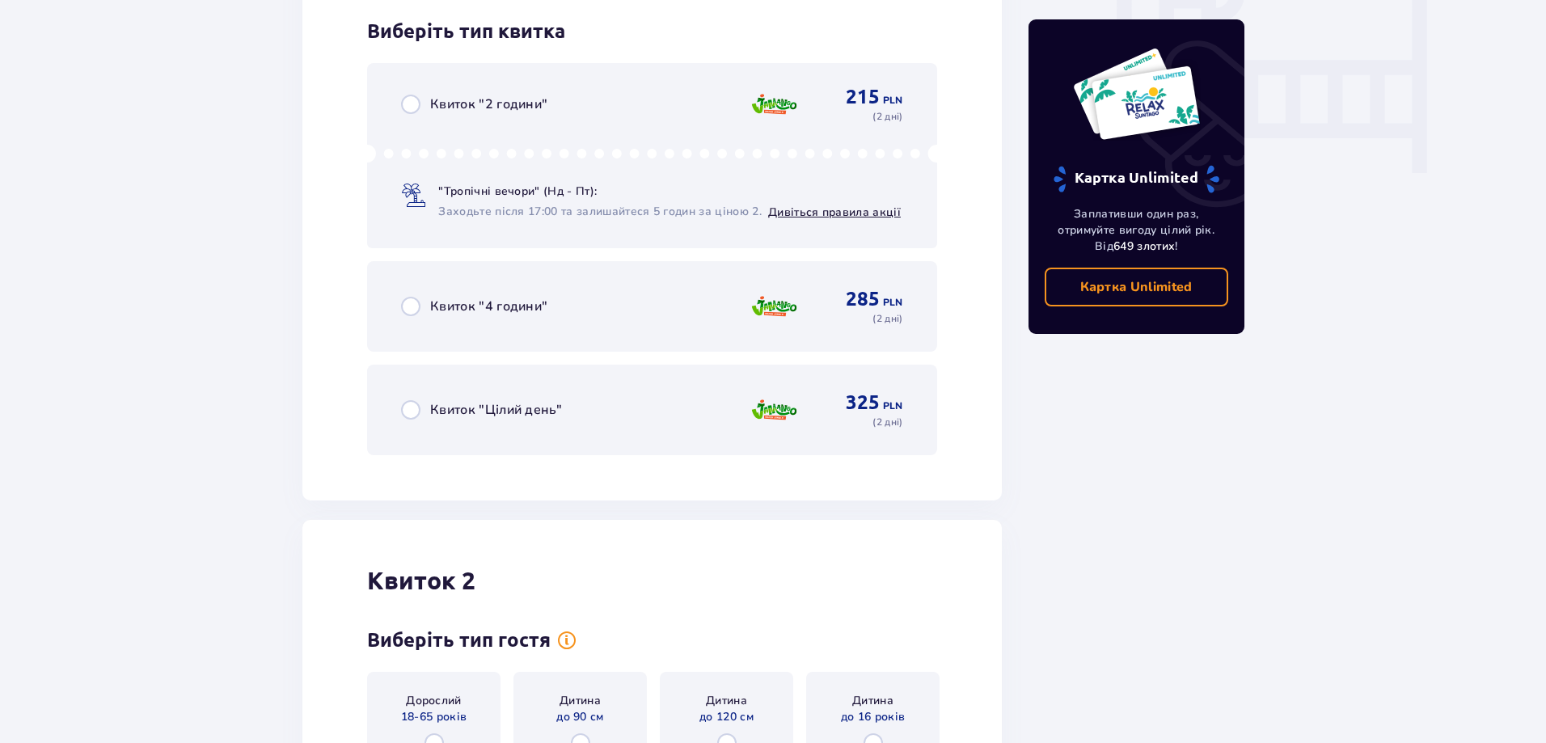
click at [414, 411] on input "radio" at bounding box center [410, 409] width 19 height 19
radio input "true"
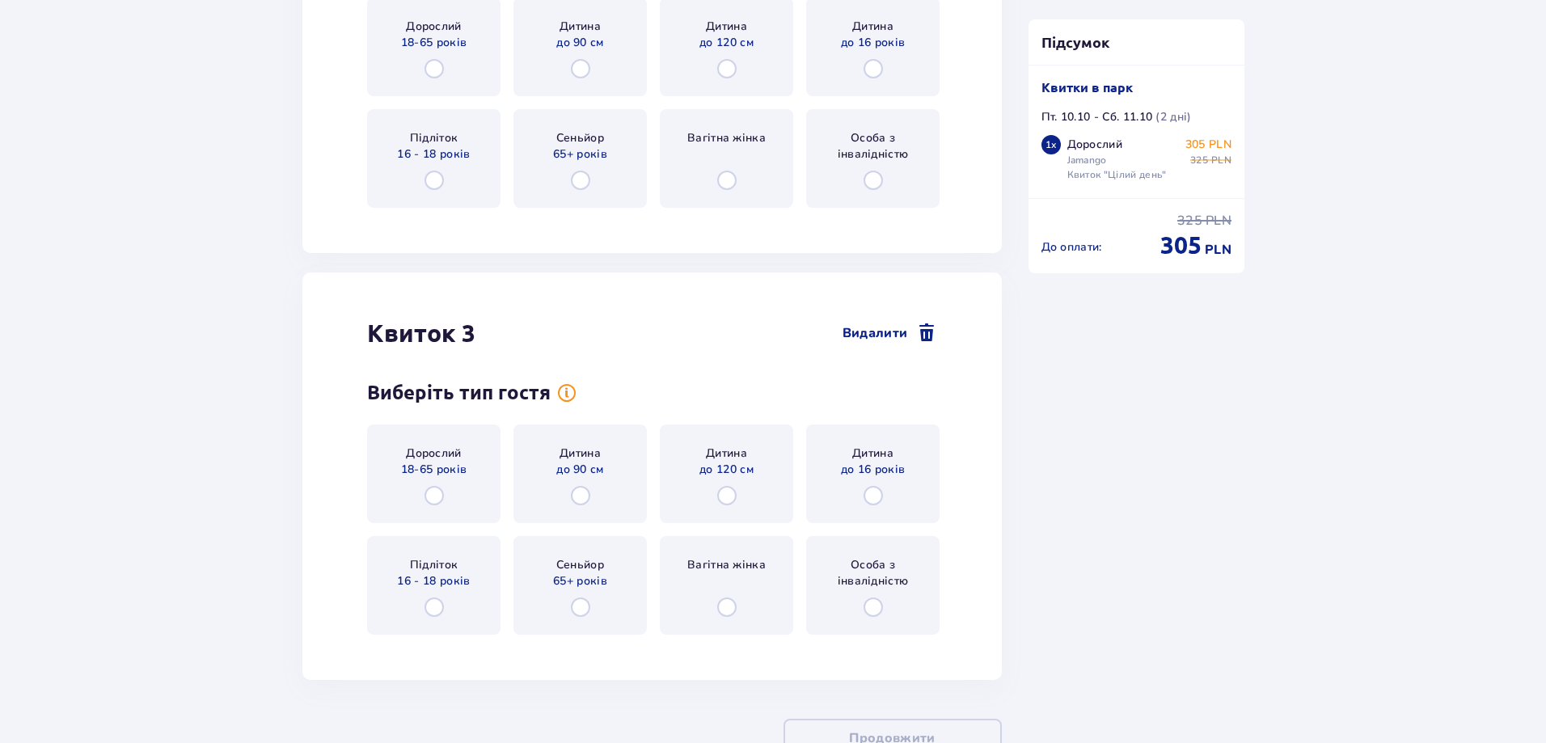
scroll to position [1953, 0]
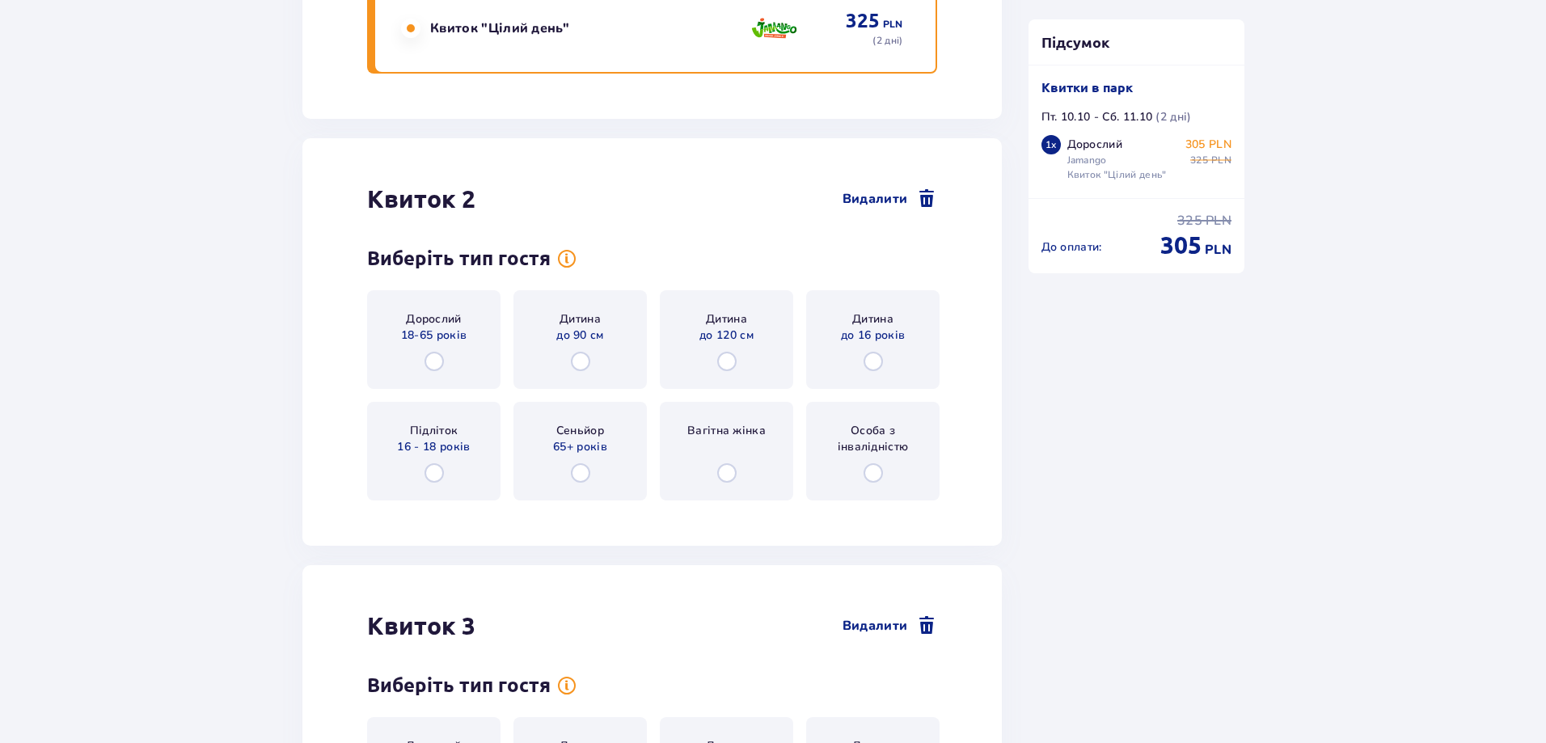
click at [878, 365] on input "radio" at bounding box center [873, 361] width 19 height 19
radio input "true"
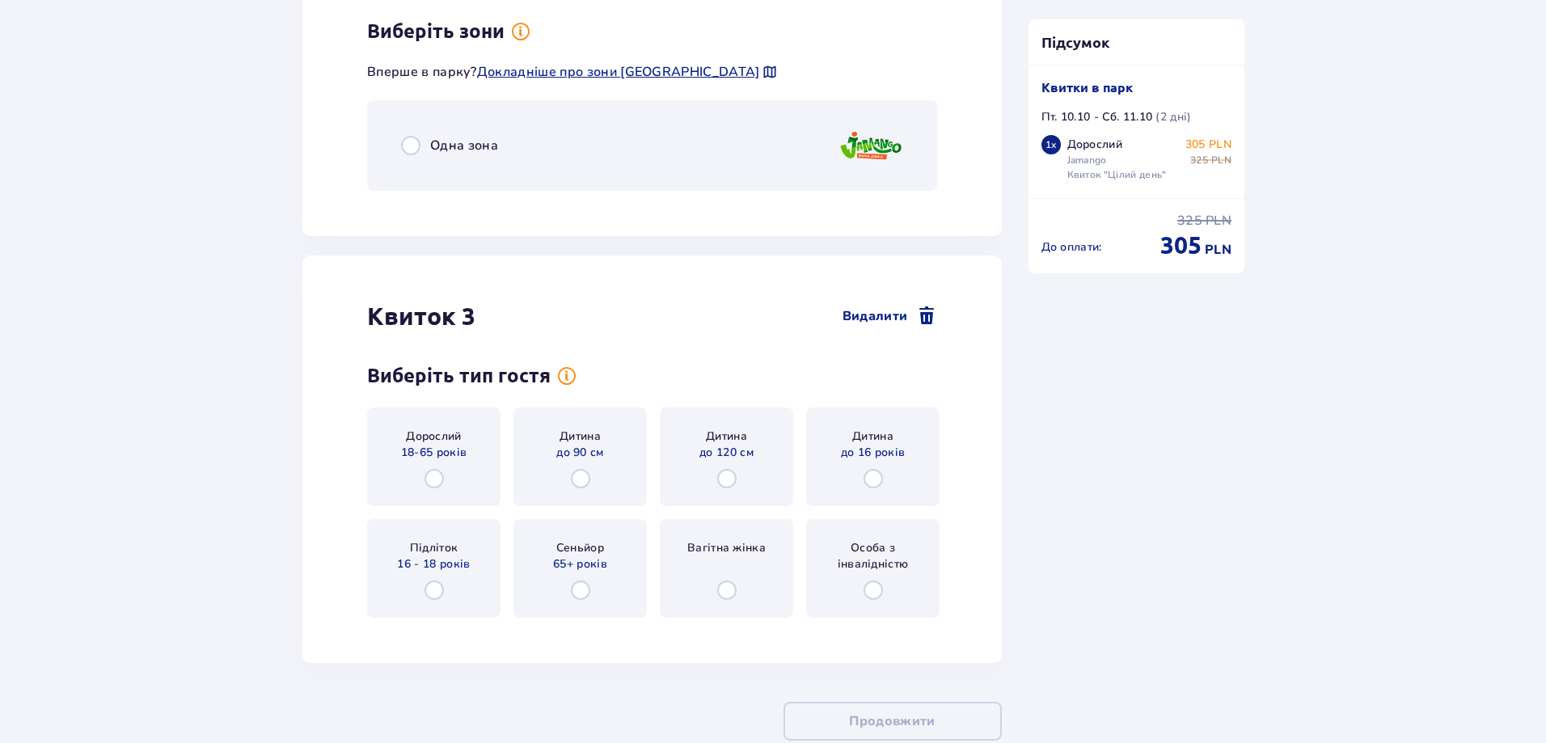
scroll to position [2143, 0]
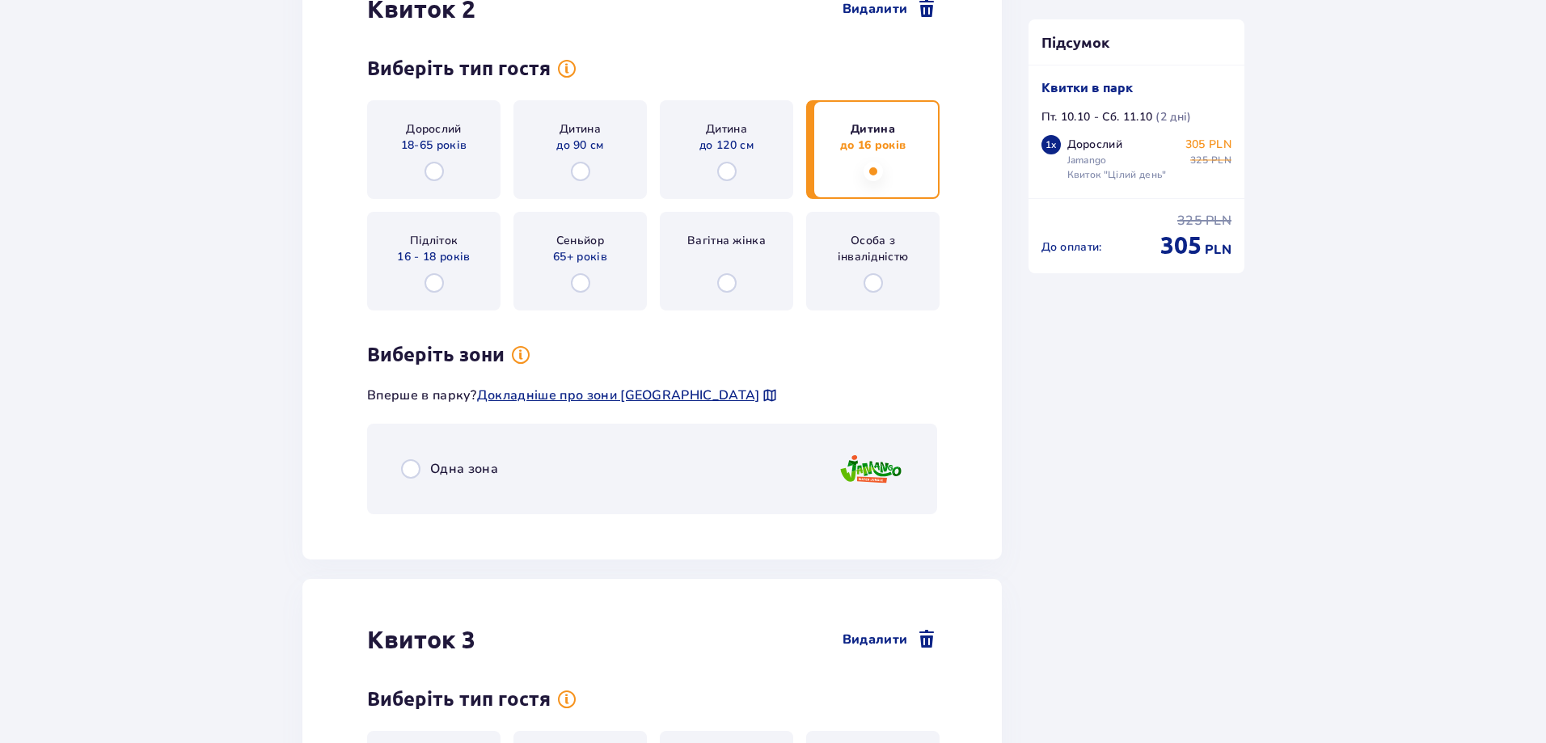
click at [413, 470] on input "radio" at bounding box center [410, 468] width 19 height 19
radio input "true"
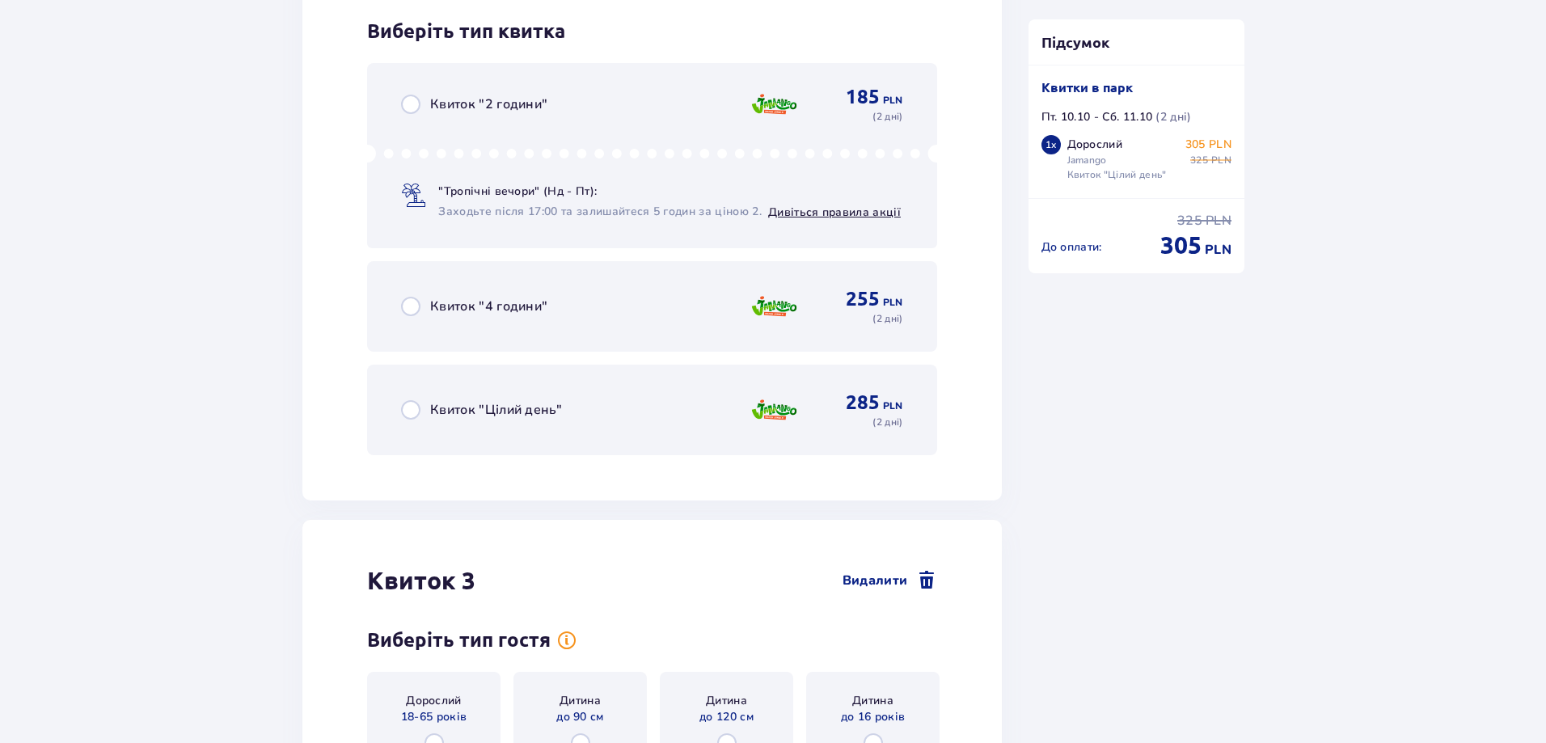
scroll to position [2671, 0]
click at [415, 410] on input "radio" at bounding box center [410, 408] width 19 height 19
radio input "true"
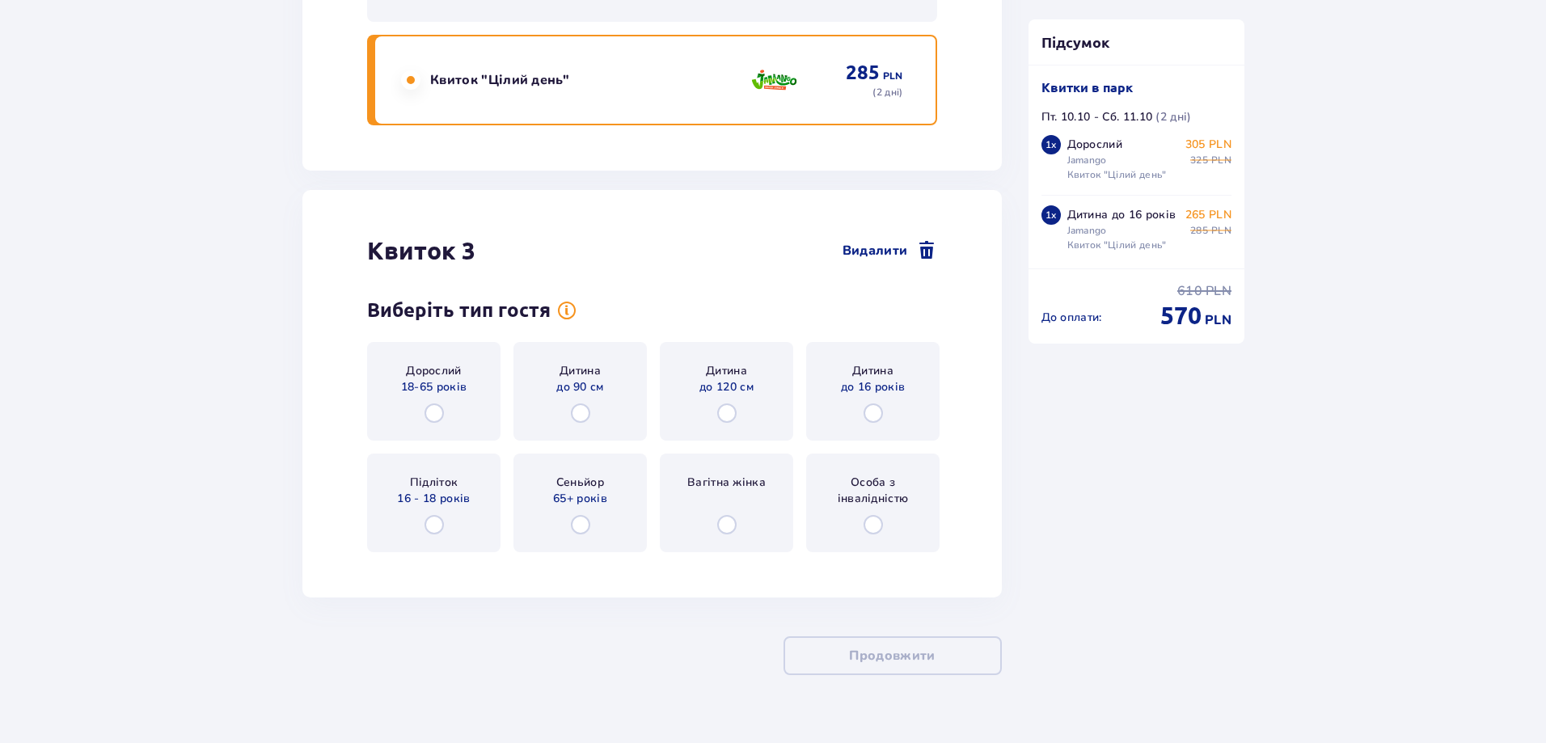
scroll to position [3029, 0]
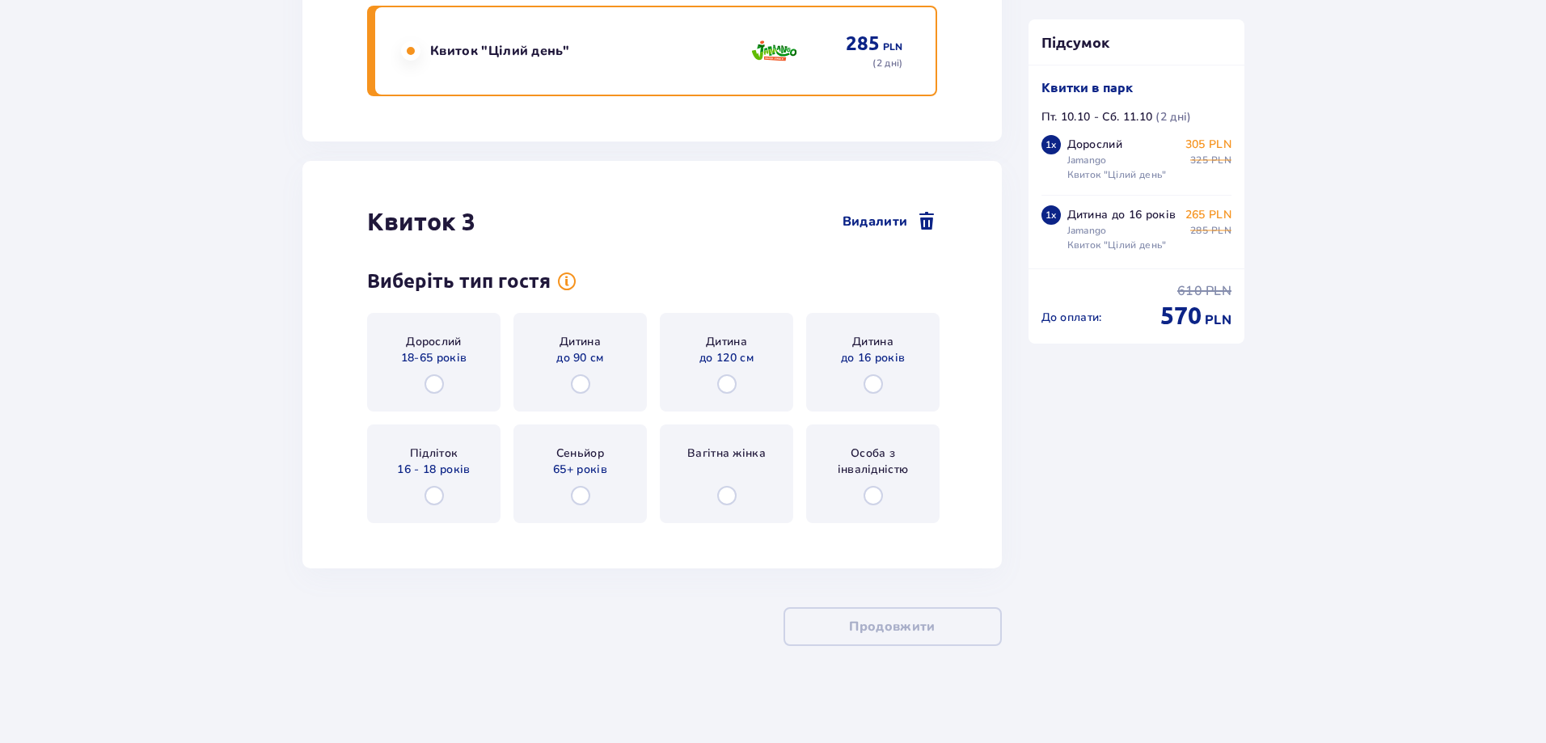
click at [435, 378] on input "radio" at bounding box center [434, 383] width 19 height 19
radio input "true"
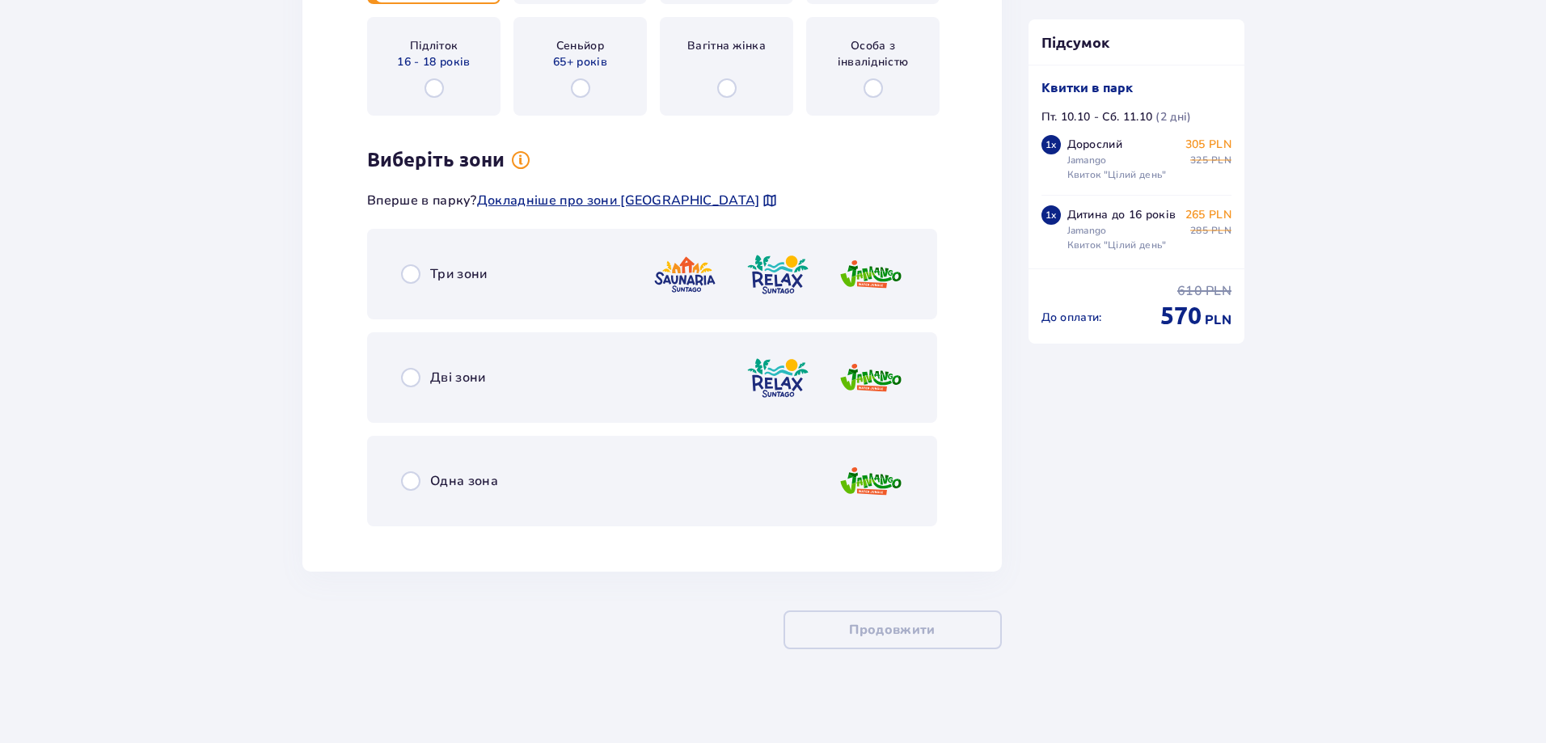
scroll to position [3440, 0]
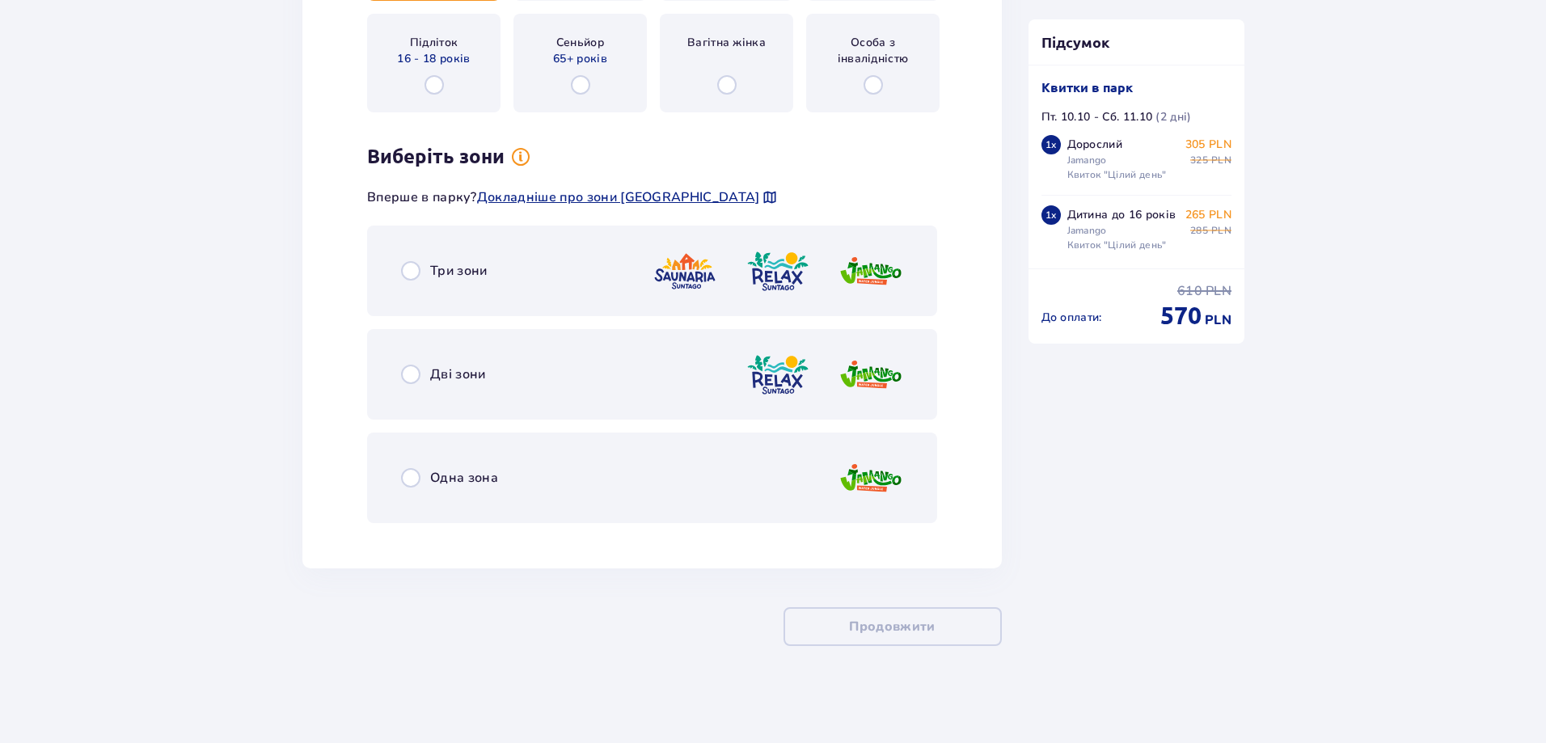
click at [428, 480] on div "Одна зона" at bounding box center [449, 477] width 97 height 19
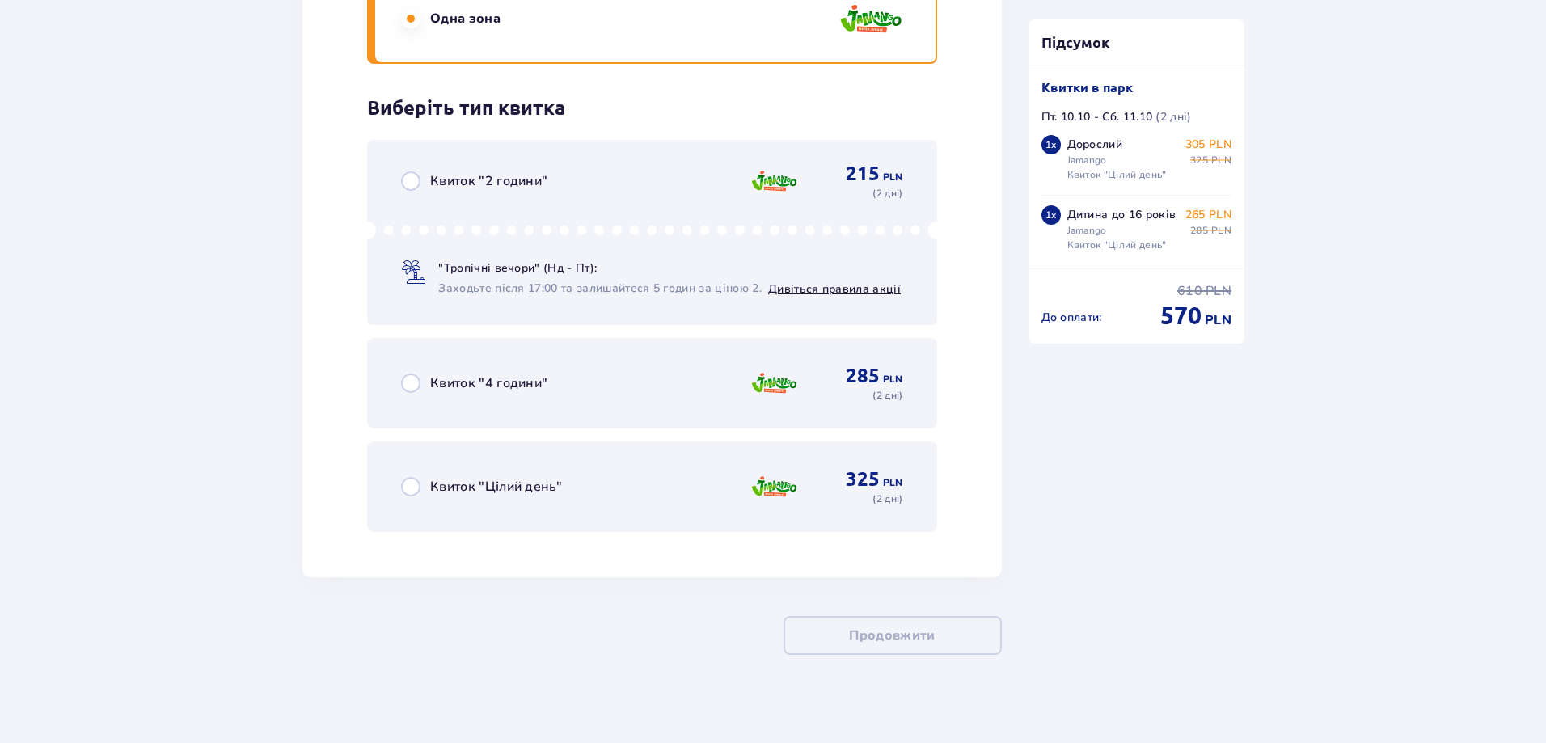
scroll to position [3908, 0]
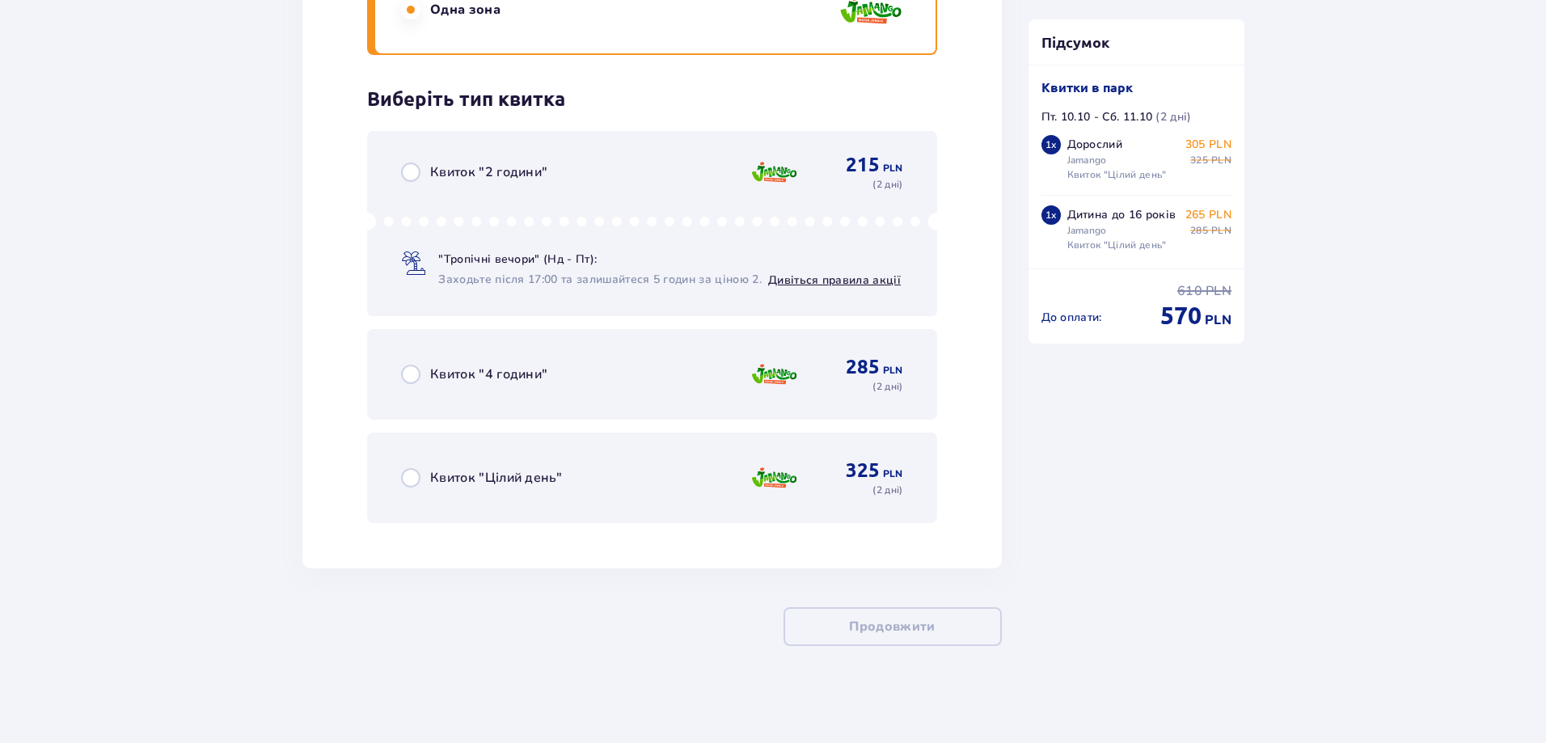
click at [412, 475] on input "radio" at bounding box center [410, 477] width 19 height 19
radio input "true"
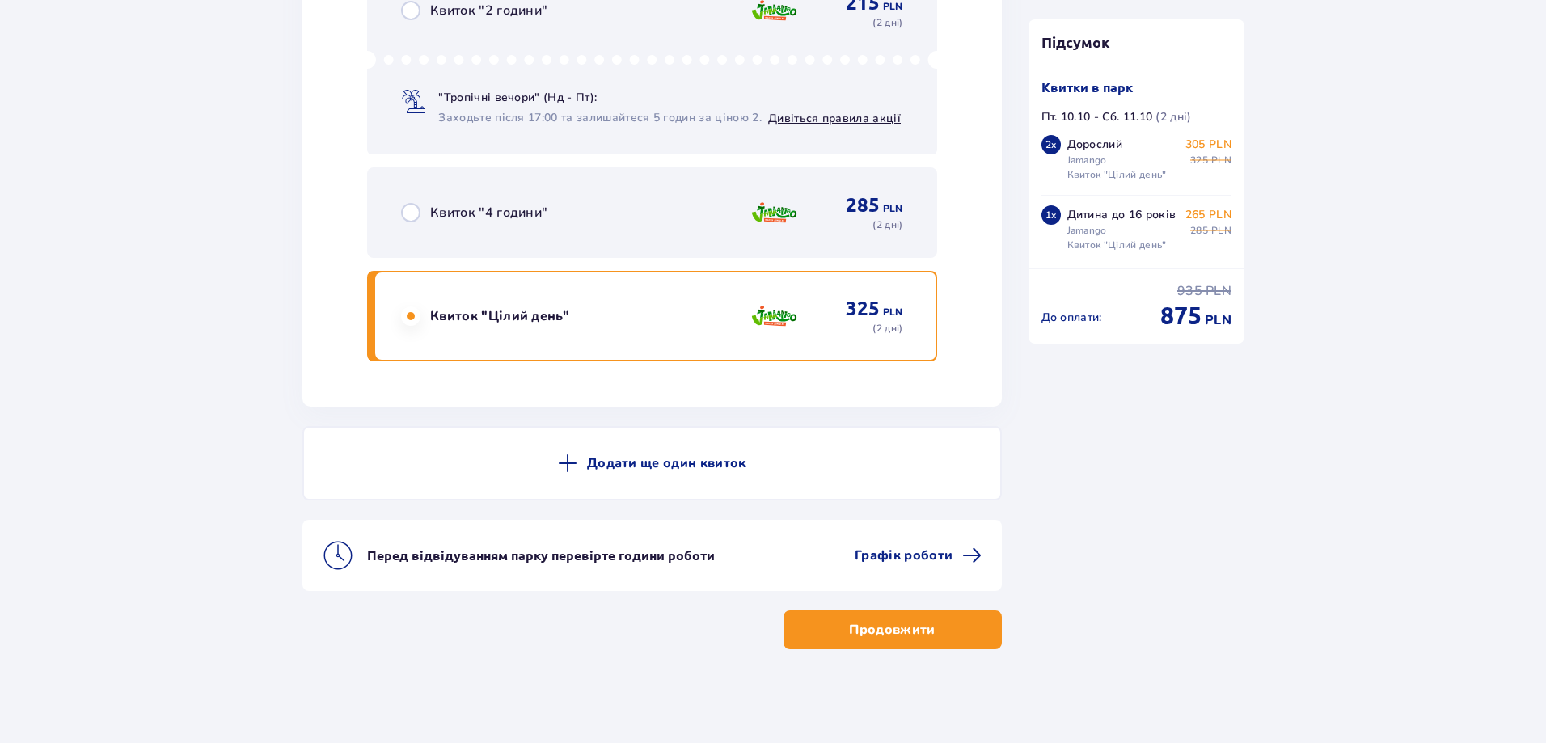
scroll to position [4073, 0]
